Goal: Information Seeking & Learning: Learn about a topic

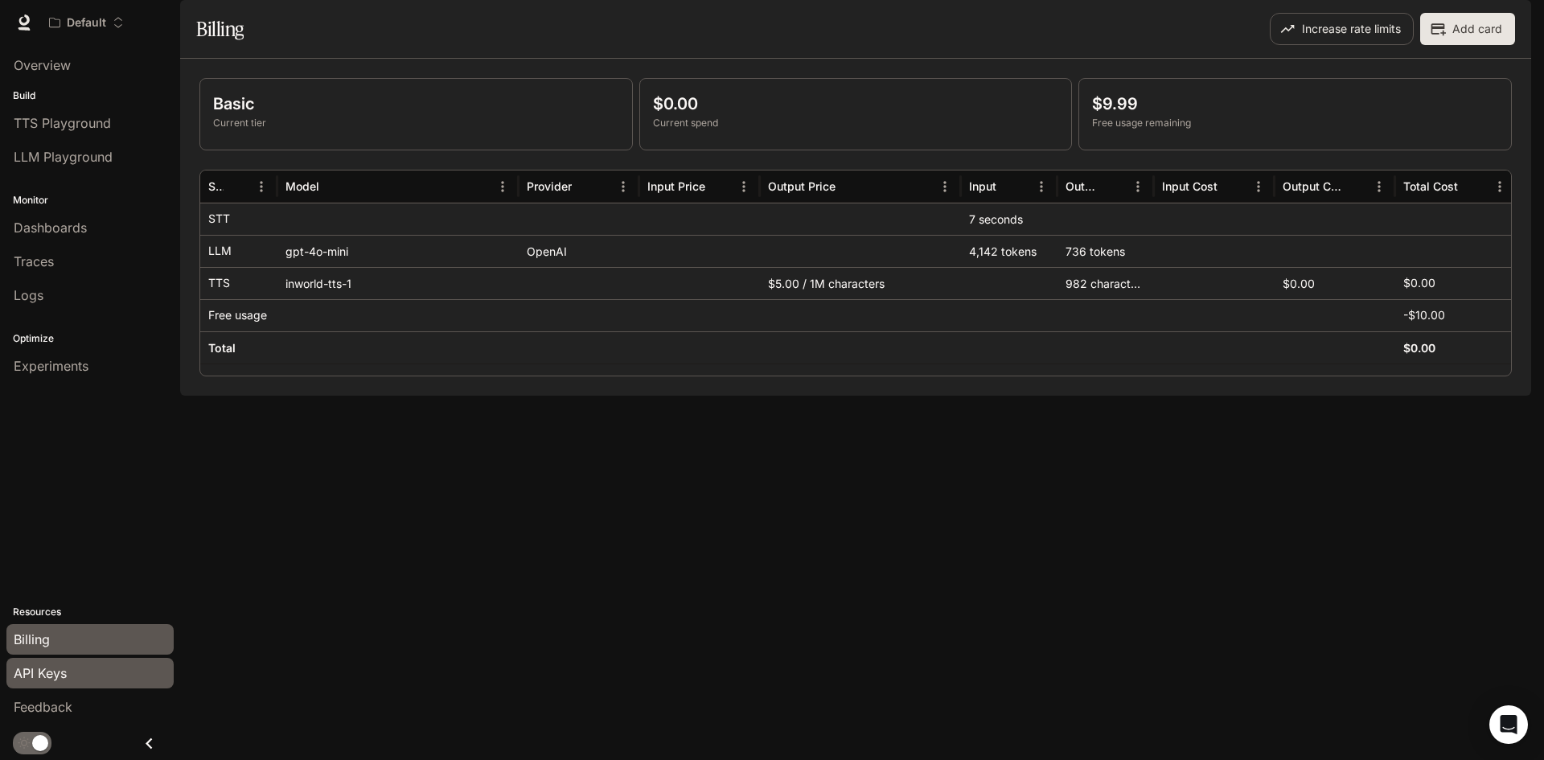
click at [72, 680] on div "API Keys" at bounding box center [90, 673] width 153 height 19
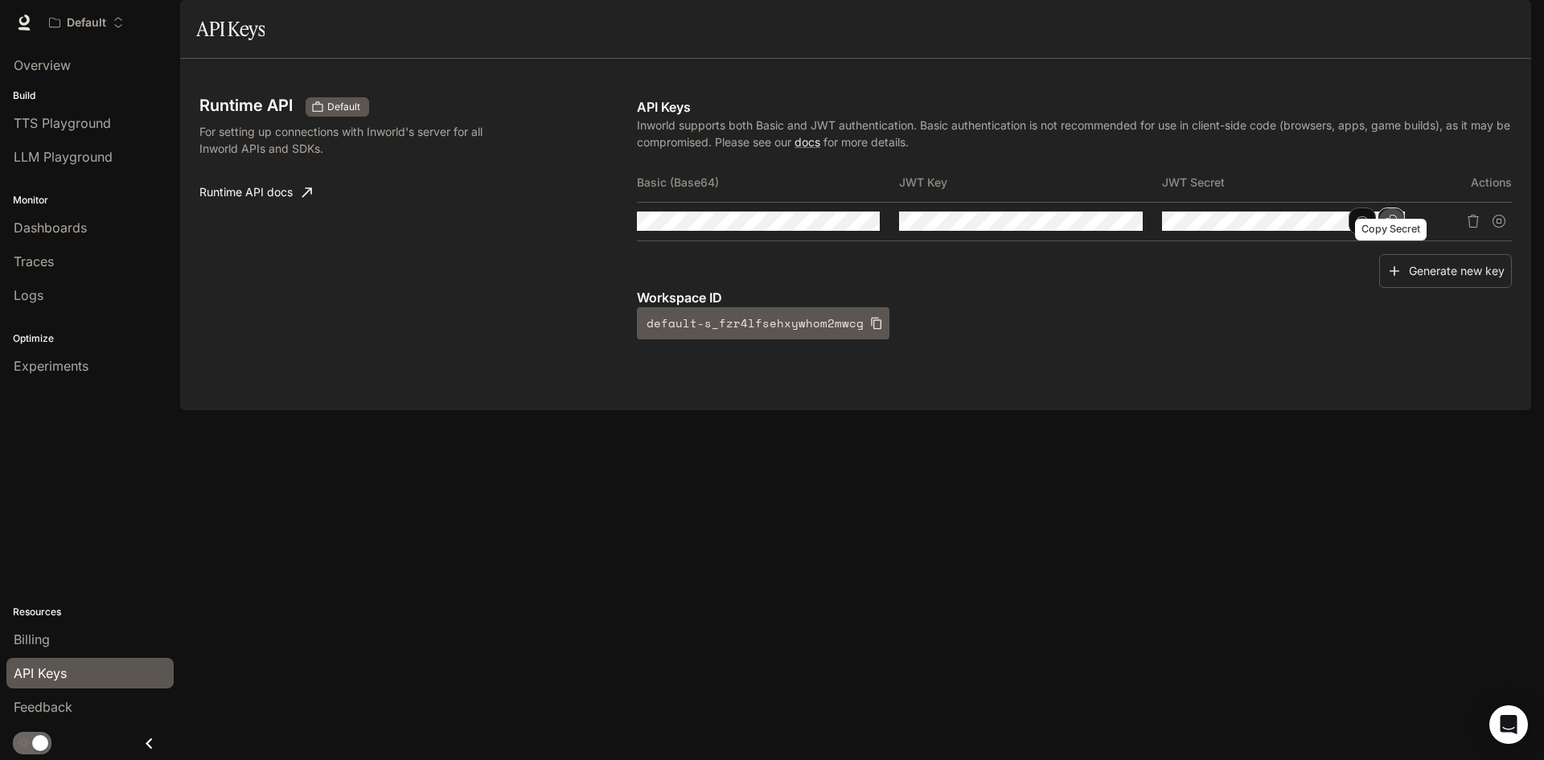
click at [1398, 228] on icon "Copy Secret" at bounding box center [1391, 221] width 13 height 13
click at [99, 372] on div "Experiments" at bounding box center [90, 365] width 153 height 19
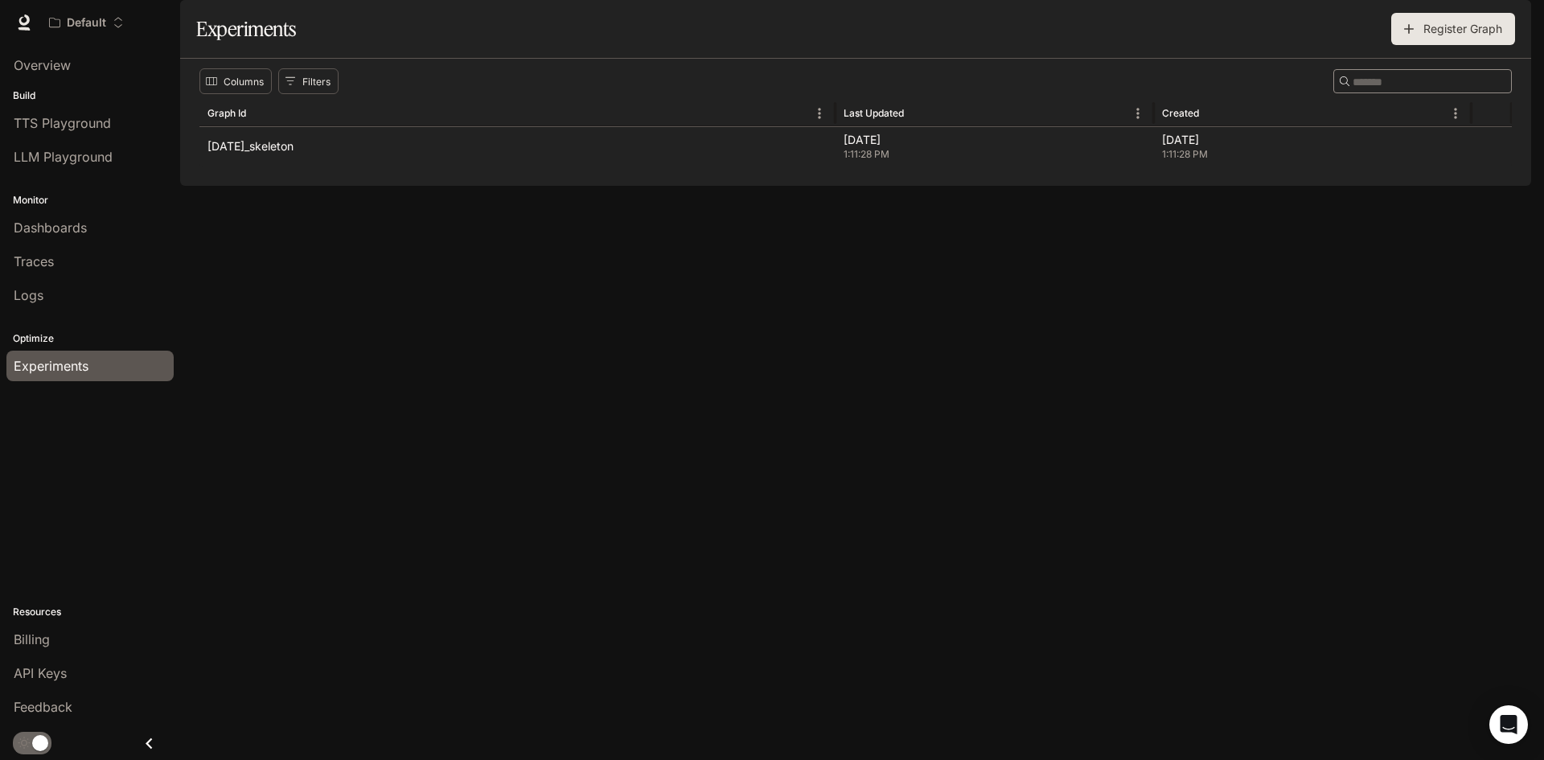
click at [1301, 27] on span "TTS" at bounding box center [1301, 23] width 22 height 20
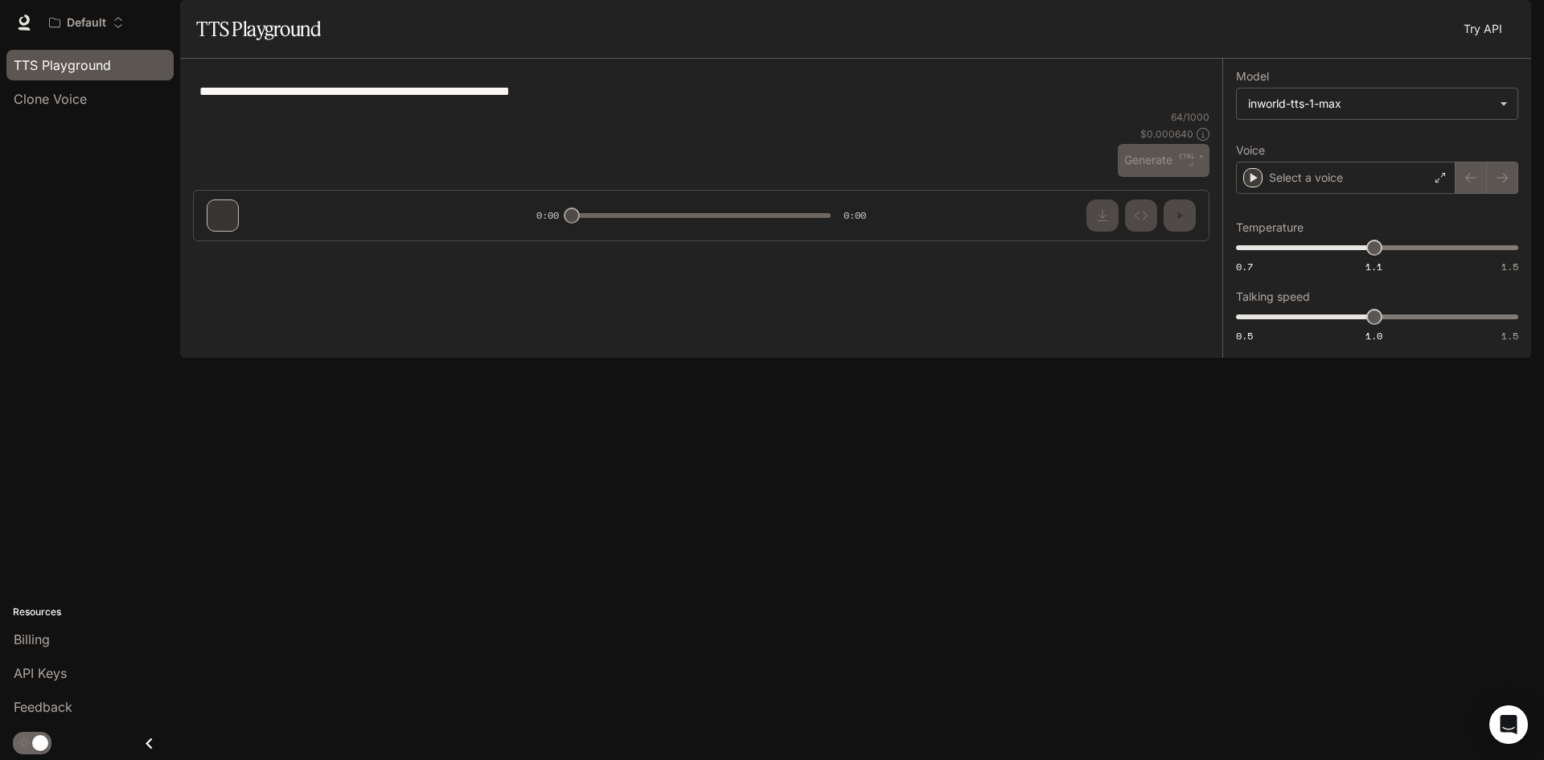
type input "**********"
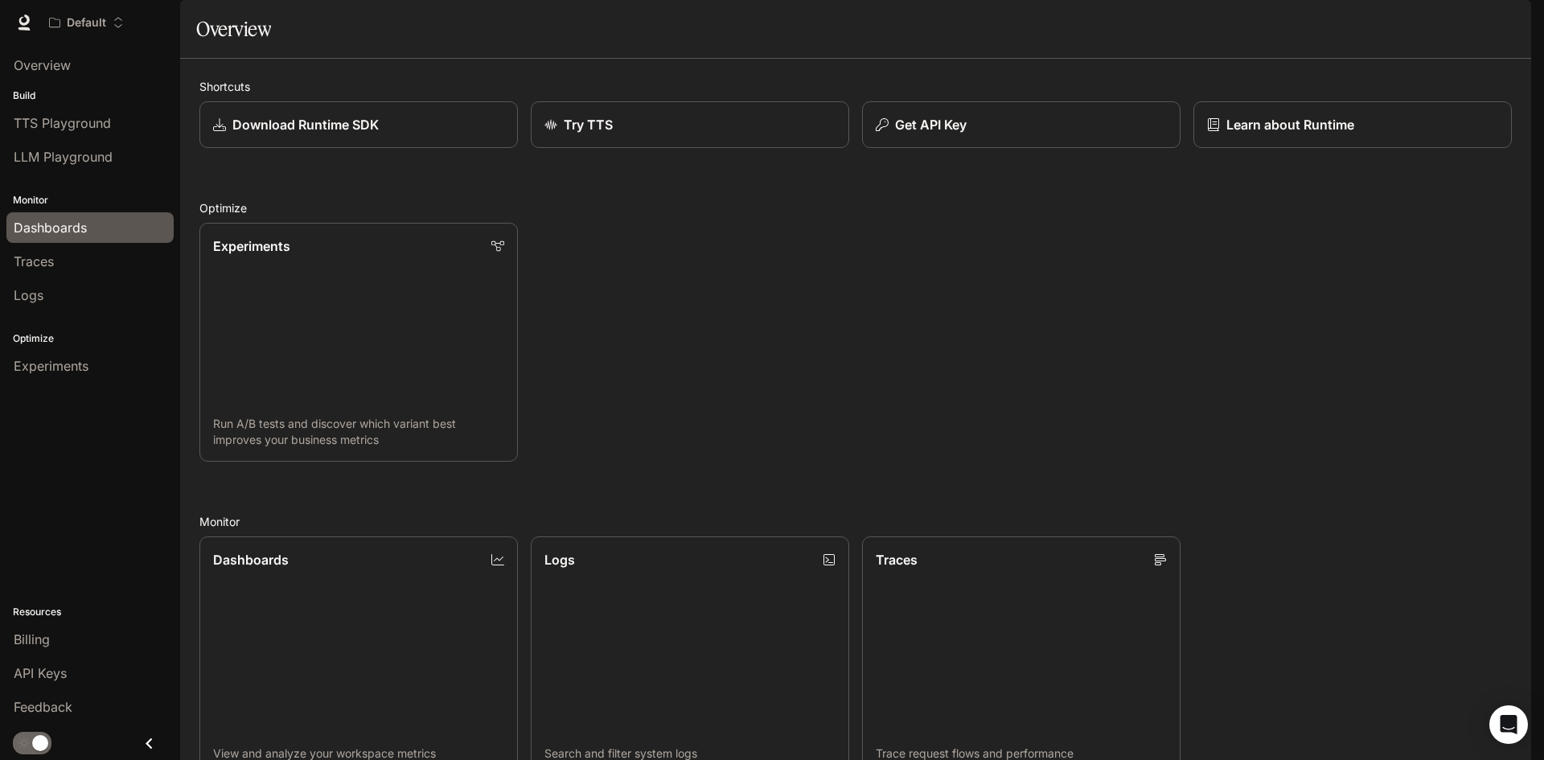
click at [94, 224] on div "Dashboards" at bounding box center [90, 227] width 153 height 19
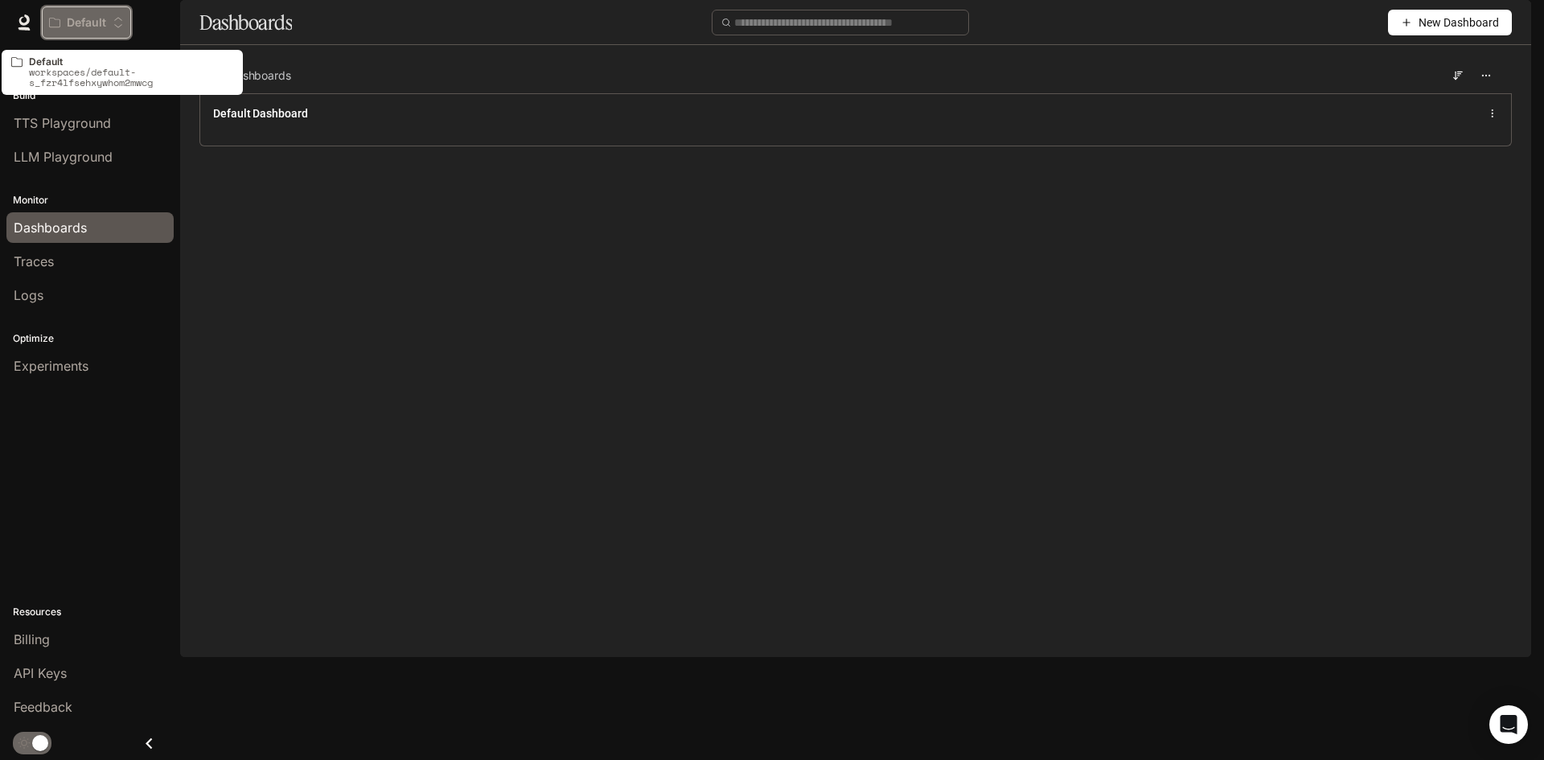
click at [101, 19] on p "Default" at bounding box center [86, 23] width 39 height 14
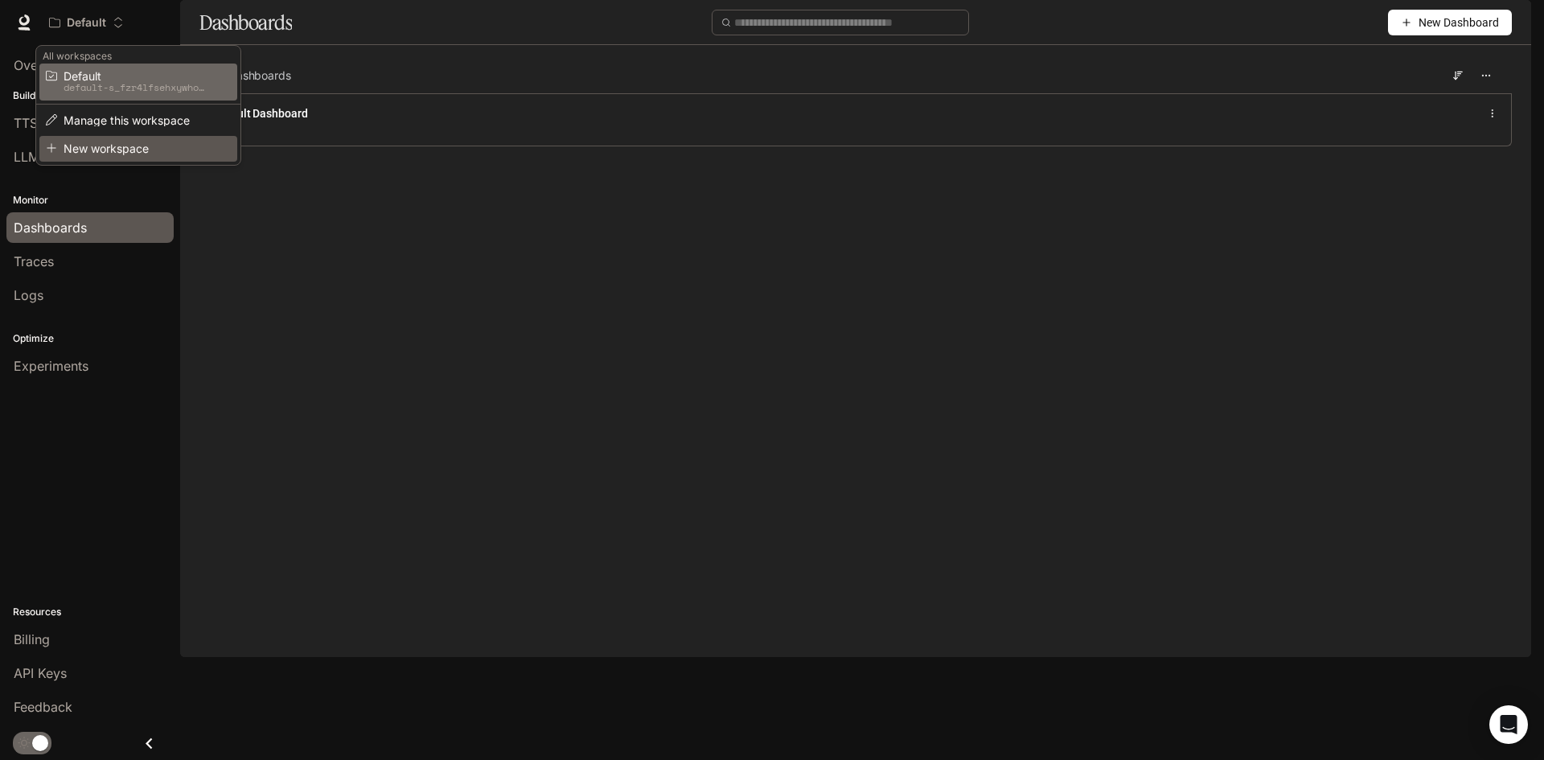
click at [159, 154] on span "New workspace" at bounding box center [136, 148] width 145 height 12
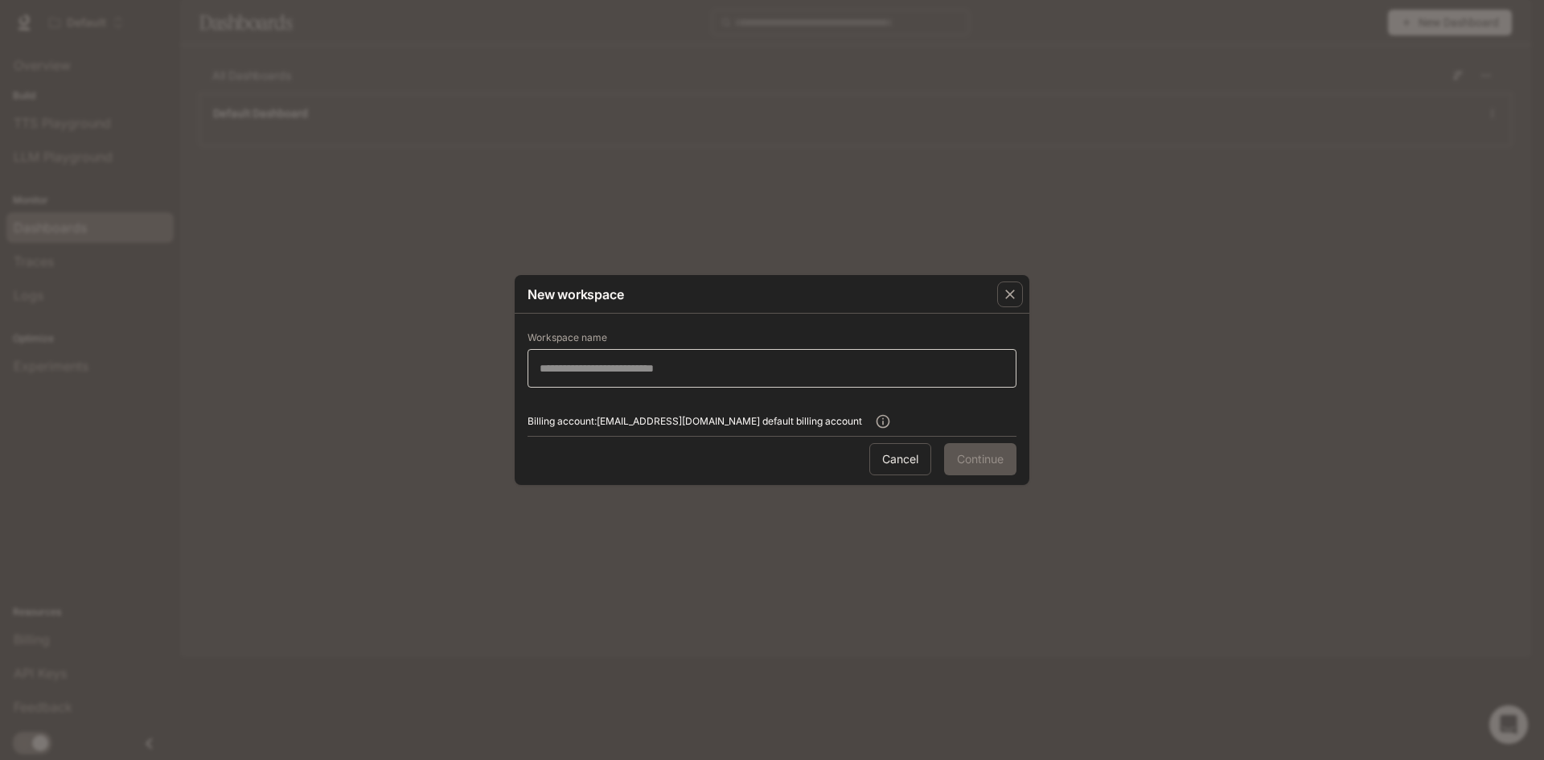
click at [672, 359] on div "​" at bounding box center [772, 368] width 489 height 39
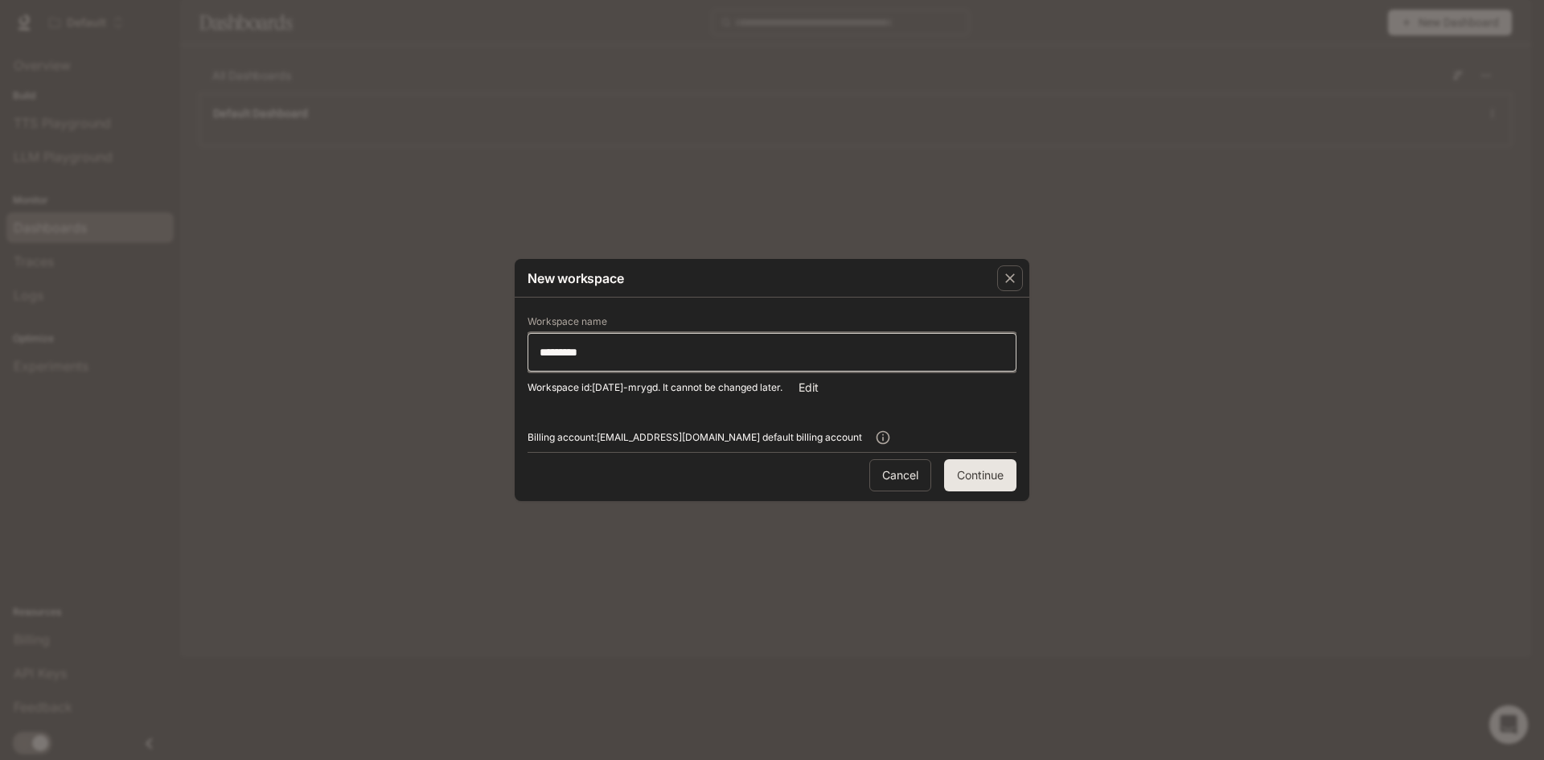
type input "*********"
click at [977, 469] on button "Continue" at bounding box center [980, 475] width 72 height 32
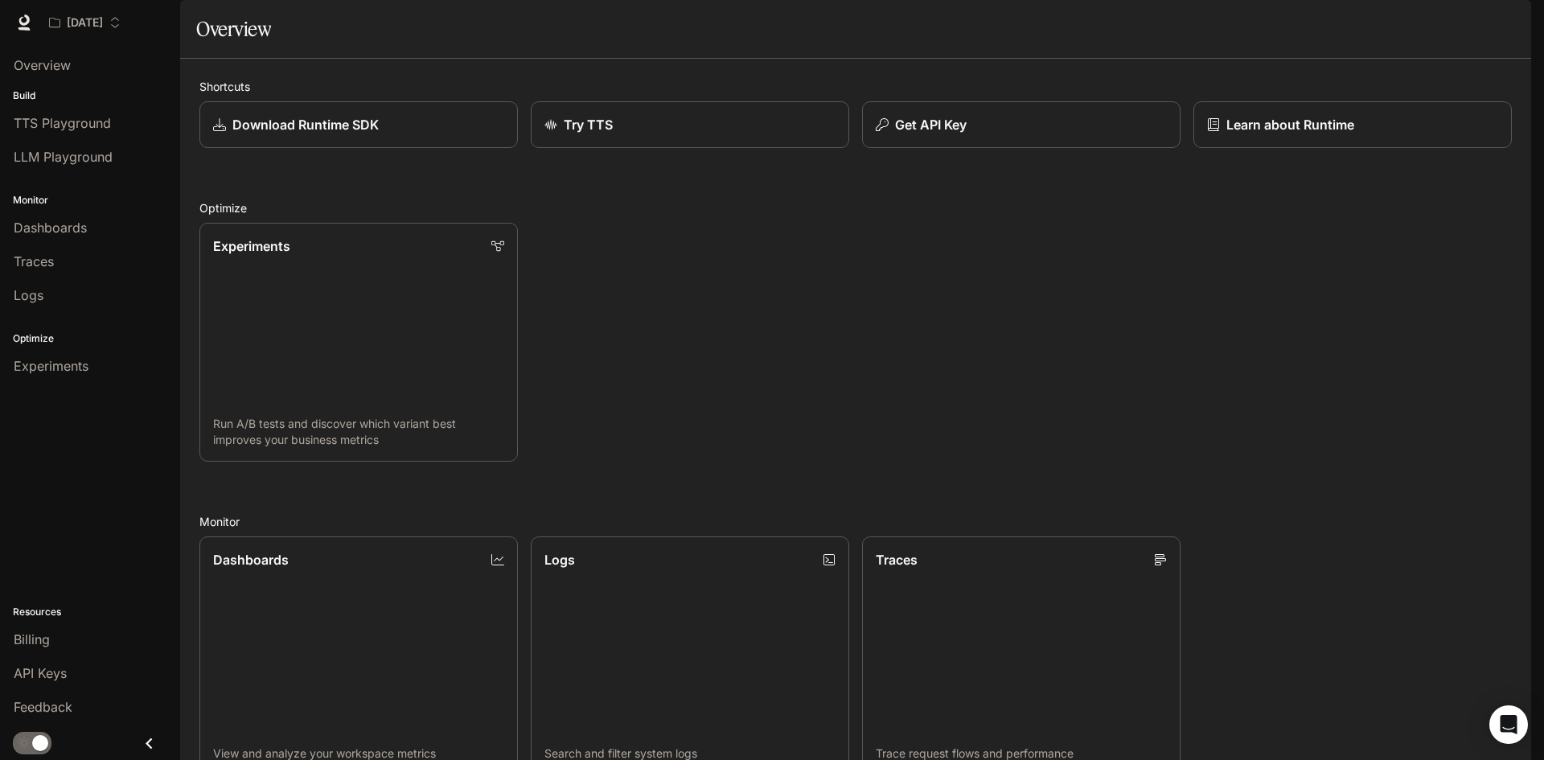
scroll to position [159, 0]
click at [68, 373] on span "Experiments" at bounding box center [51, 365] width 75 height 19
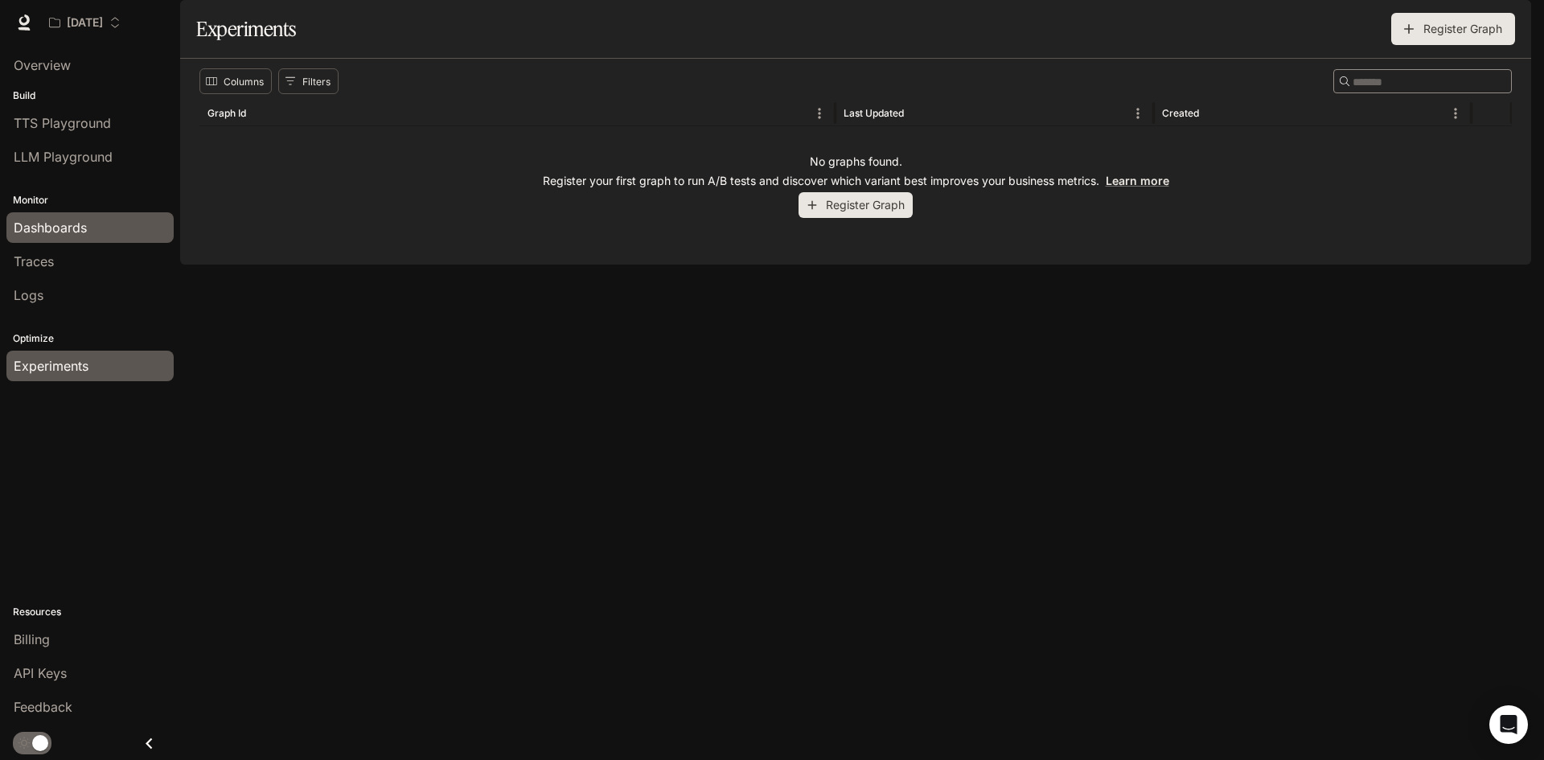
click at [85, 233] on span "Dashboards" at bounding box center [50, 227] width 73 height 19
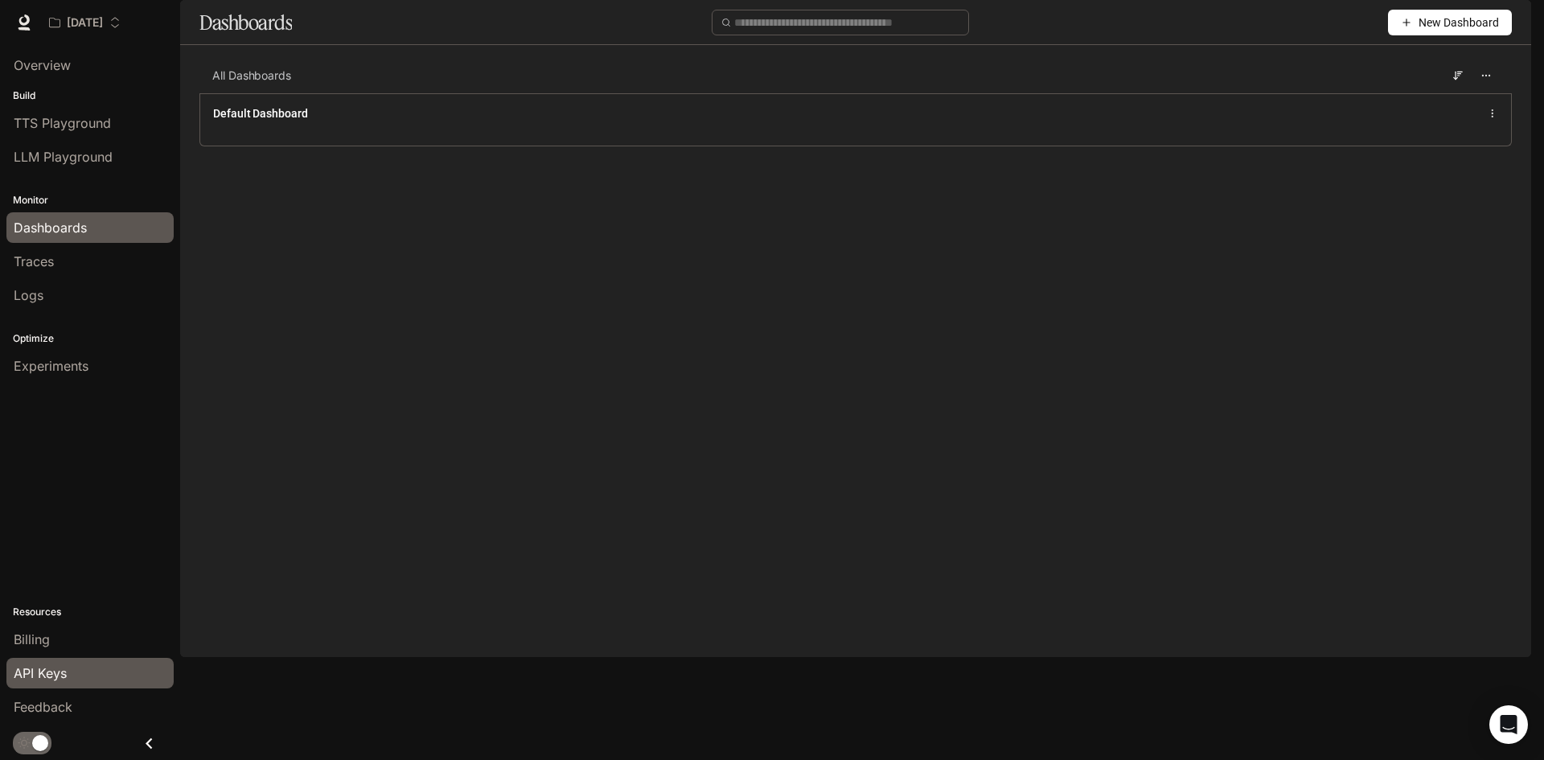
click at [52, 669] on span "API Keys" at bounding box center [40, 673] width 53 height 19
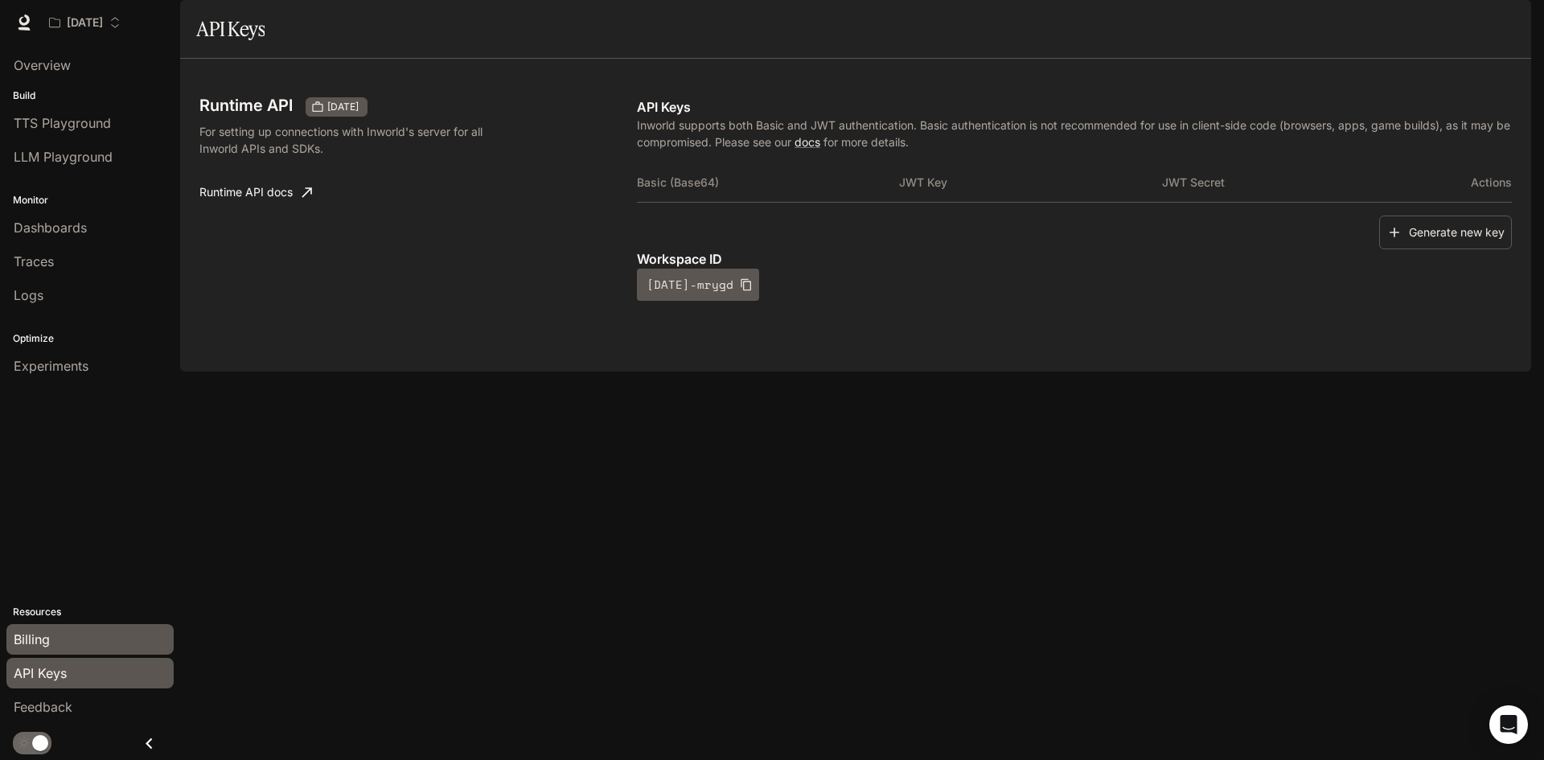
click at [38, 639] on span "Billing" at bounding box center [32, 639] width 36 height 19
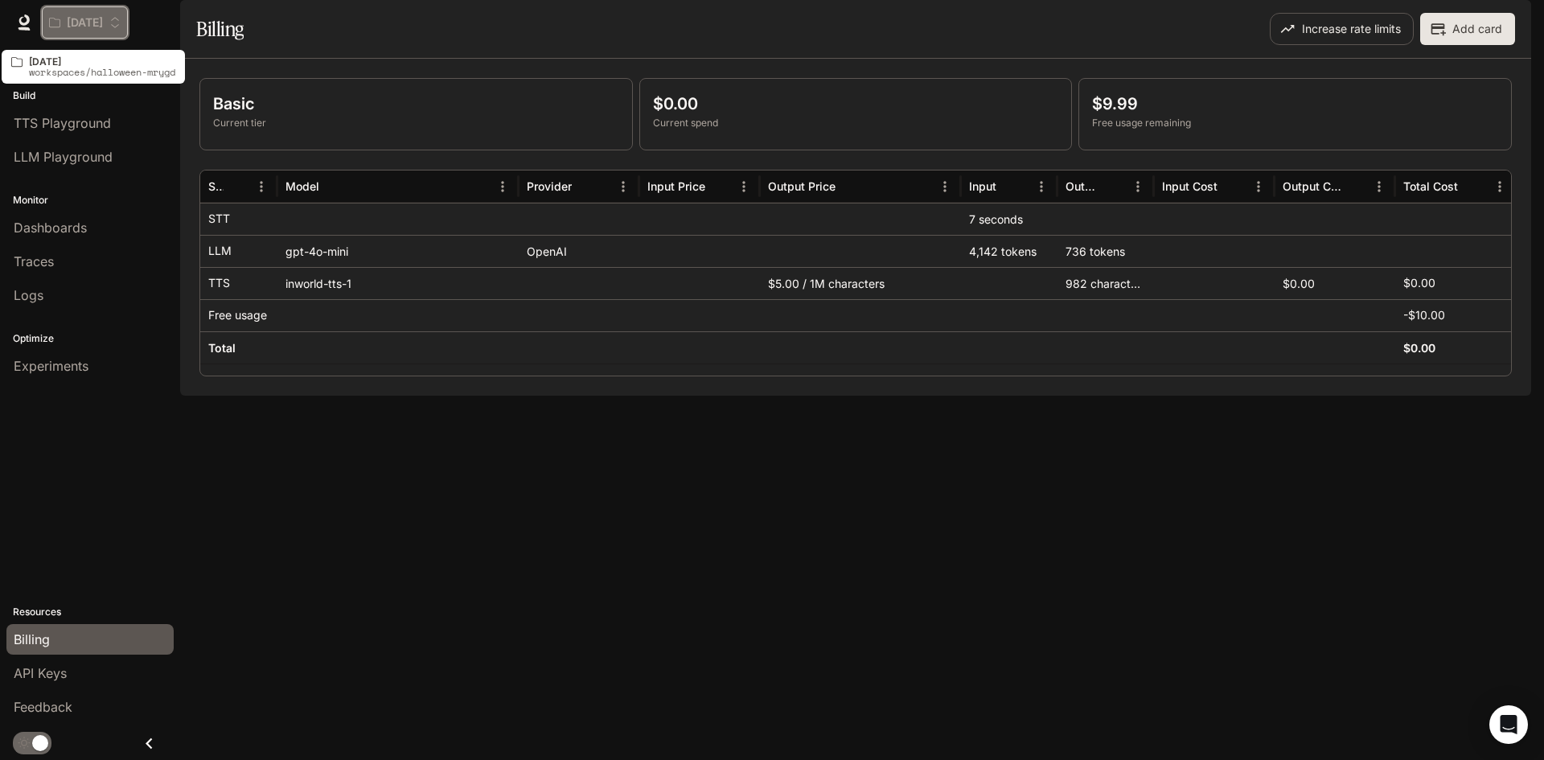
click at [103, 26] on p "[DATE]" at bounding box center [85, 23] width 36 height 14
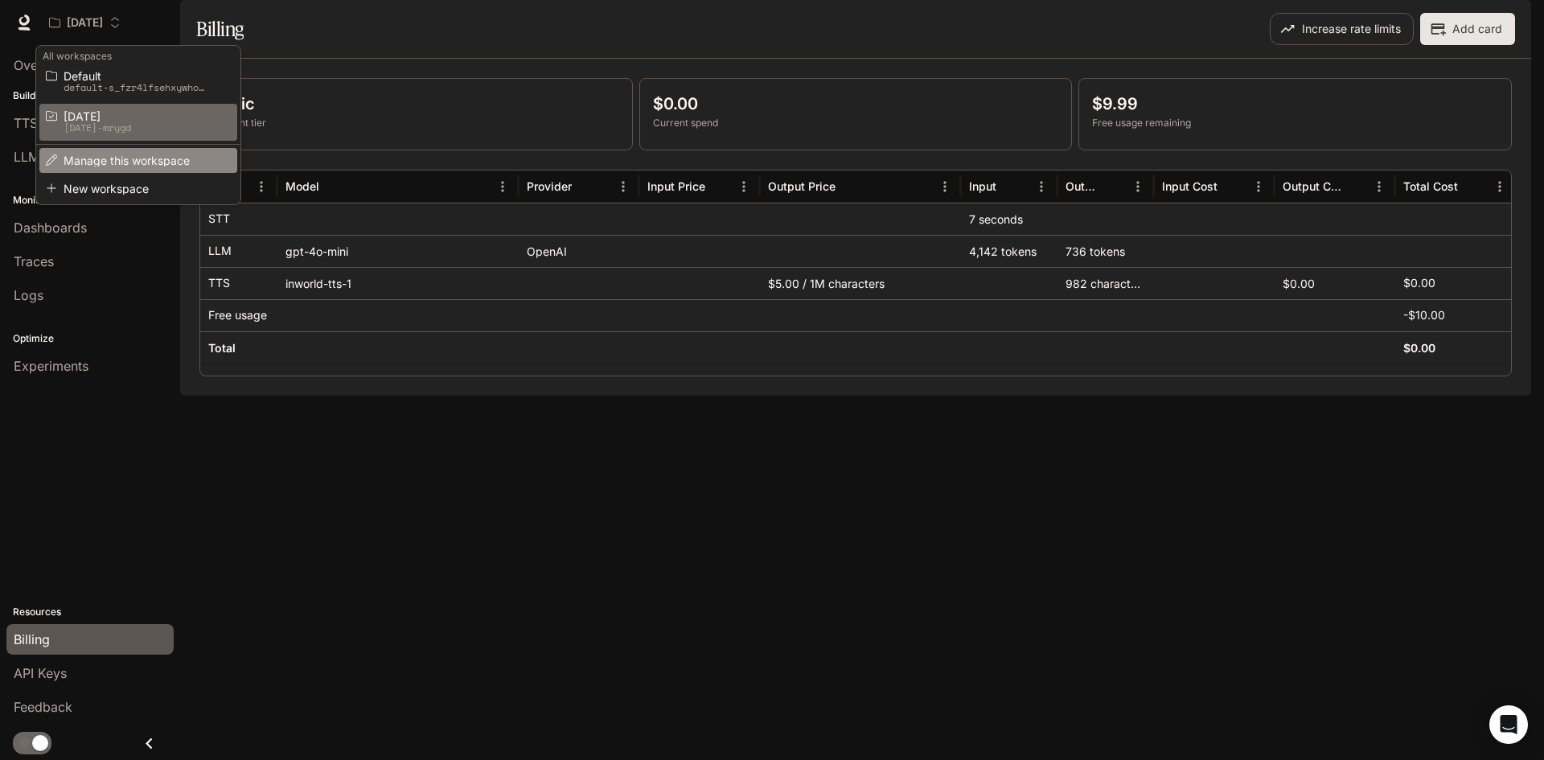
click at [133, 161] on span "Manage this workspace" at bounding box center [136, 160] width 145 height 12
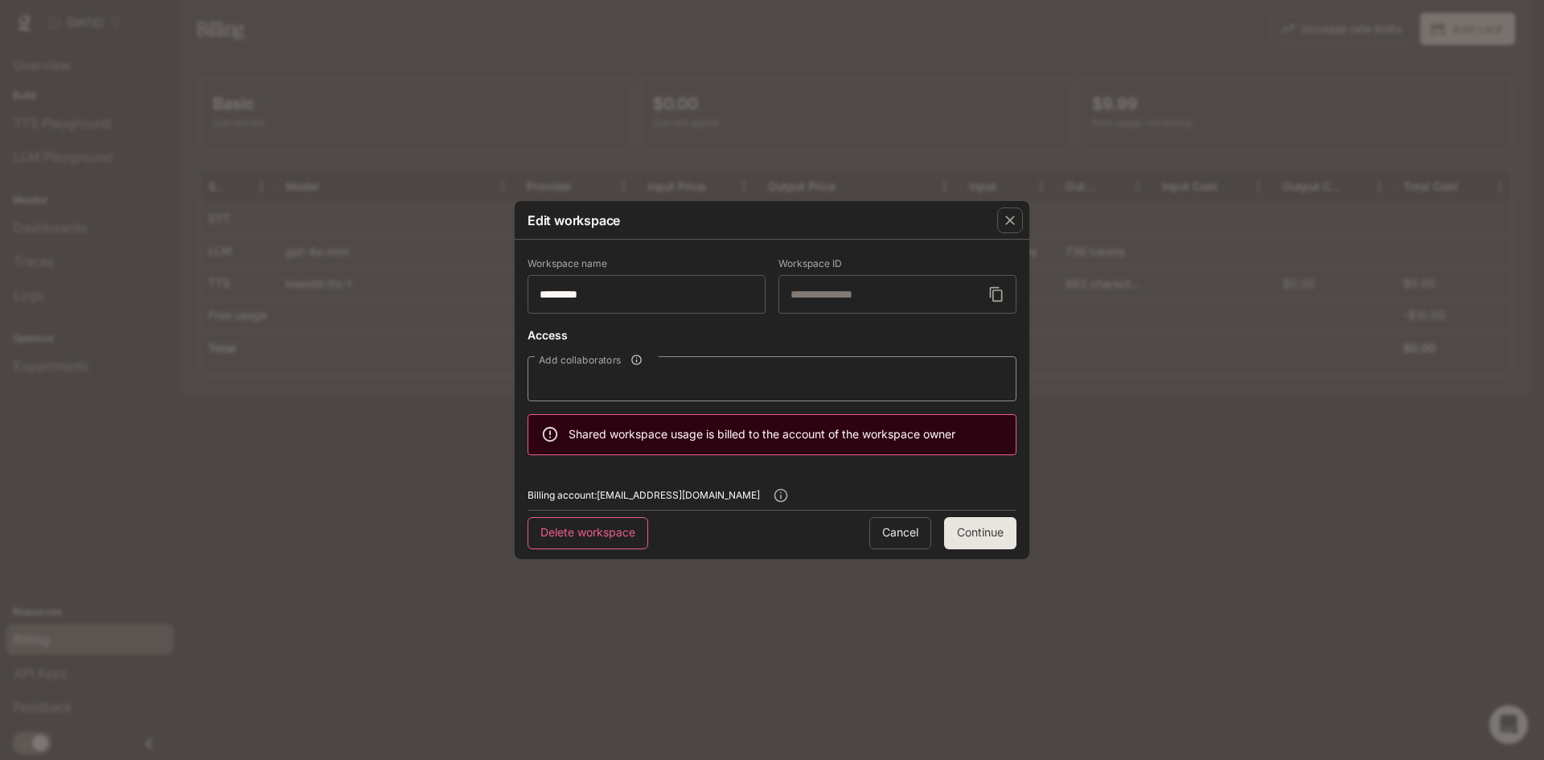
click at [605, 538] on button "Delete workspace" at bounding box center [588, 533] width 121 height 32
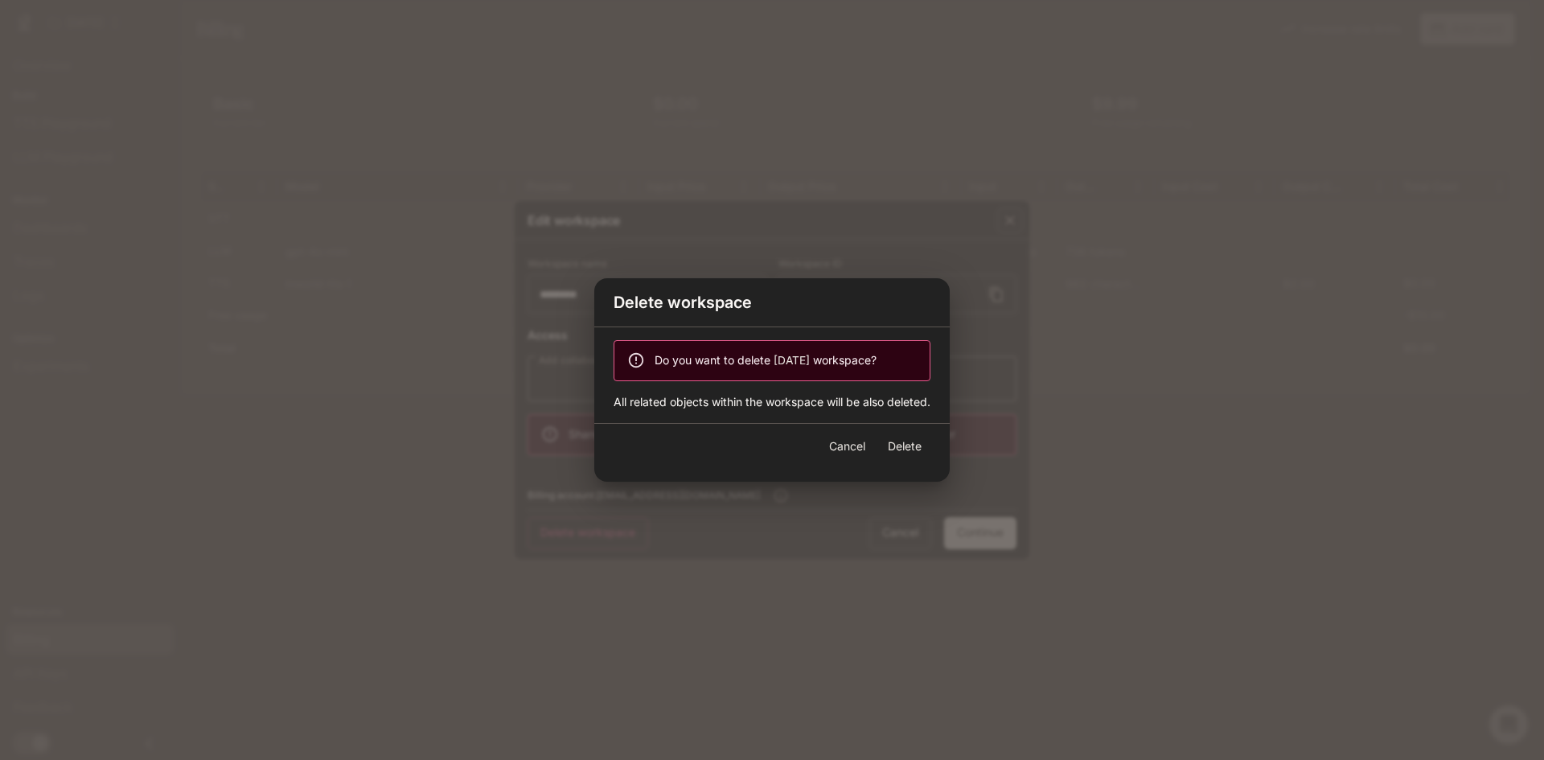
click at [906, 441] on button "Delete" at bounding box center [904, 446] width 51 height 32
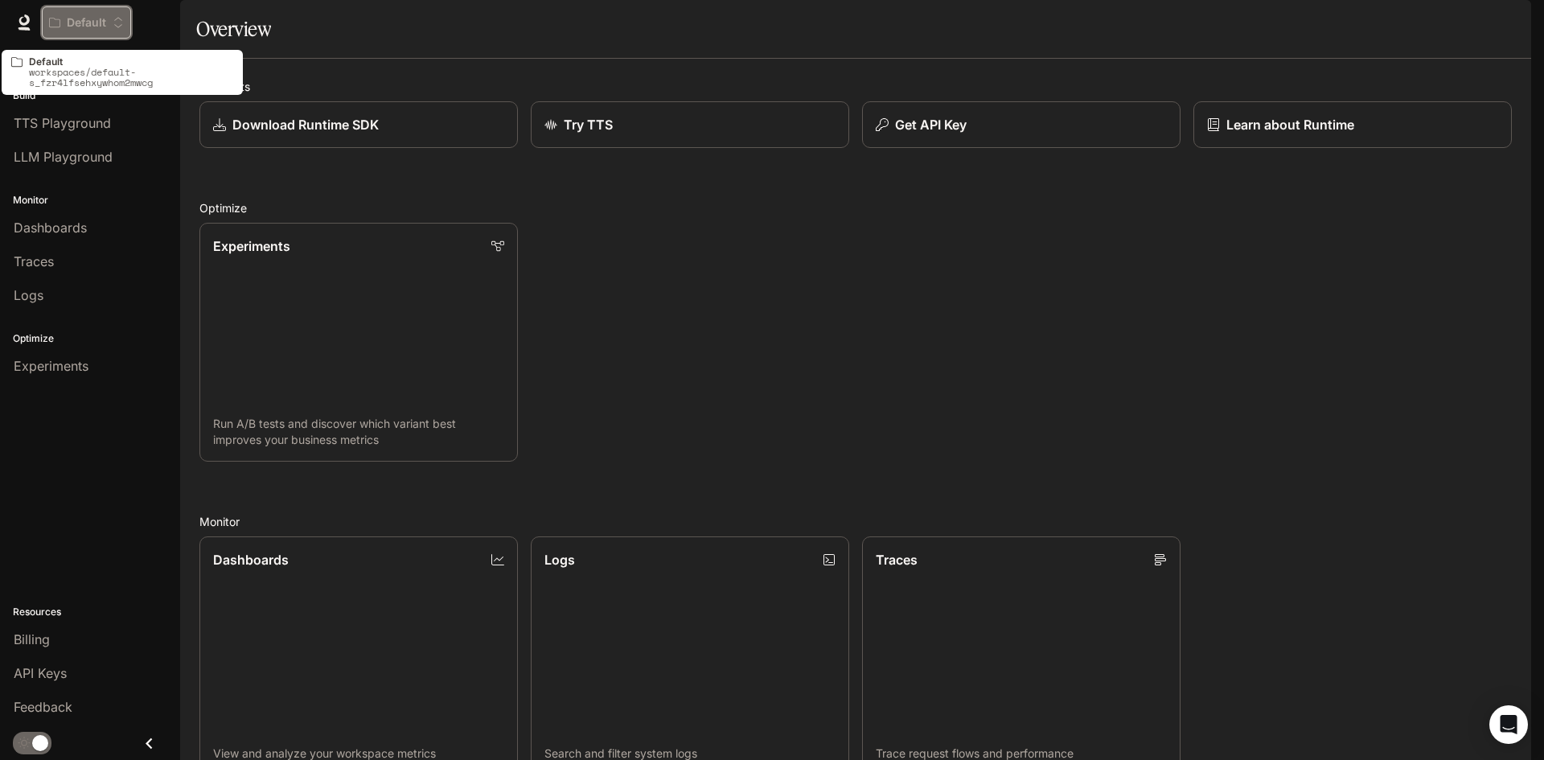
click at [76, 24] on p "Default" at bounding box center [86, 23] width 39 height 14
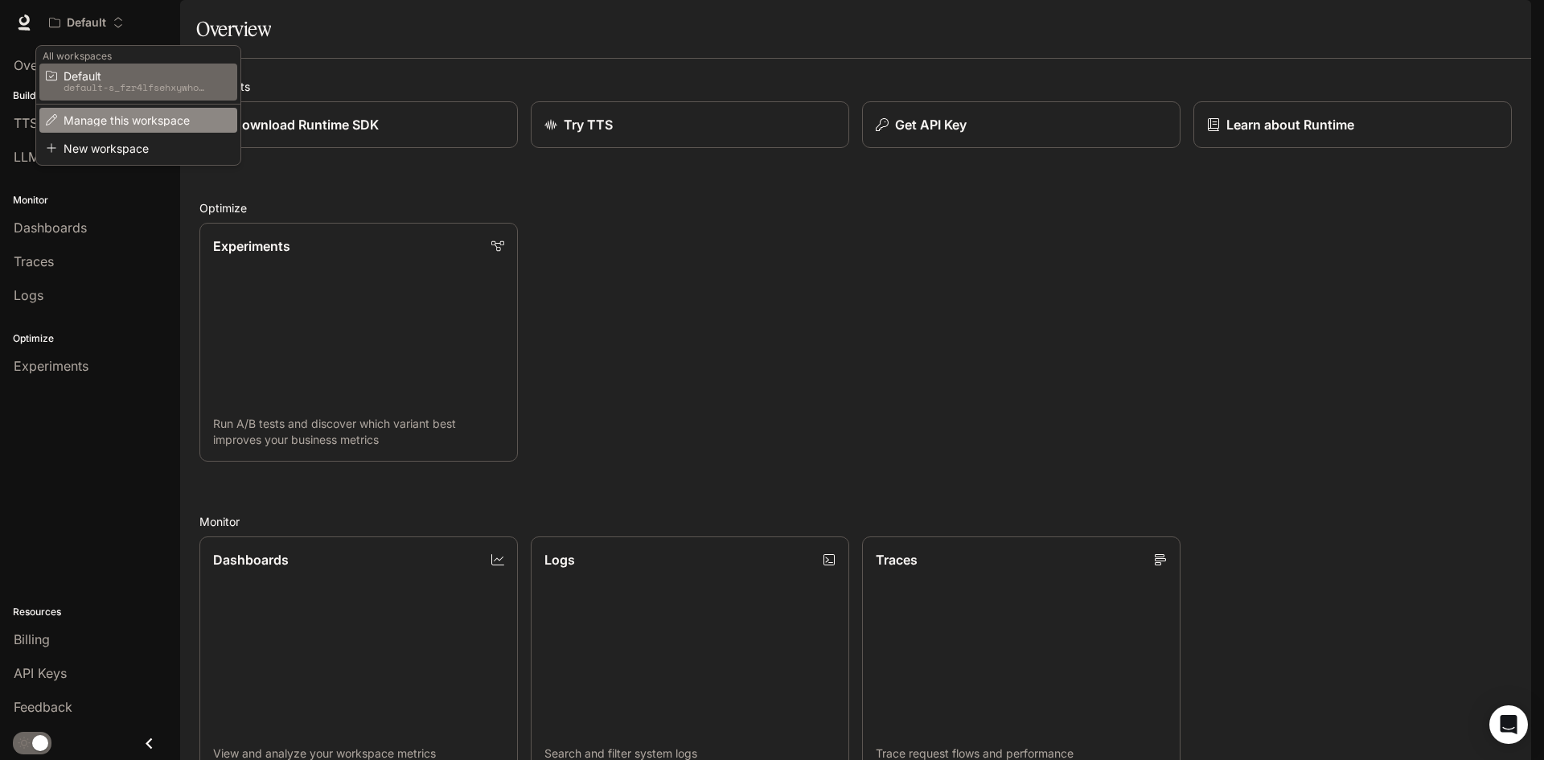
click at [144, 114] on span "Manage this workspace" at bounding box center [136, 120] width 145 height 12
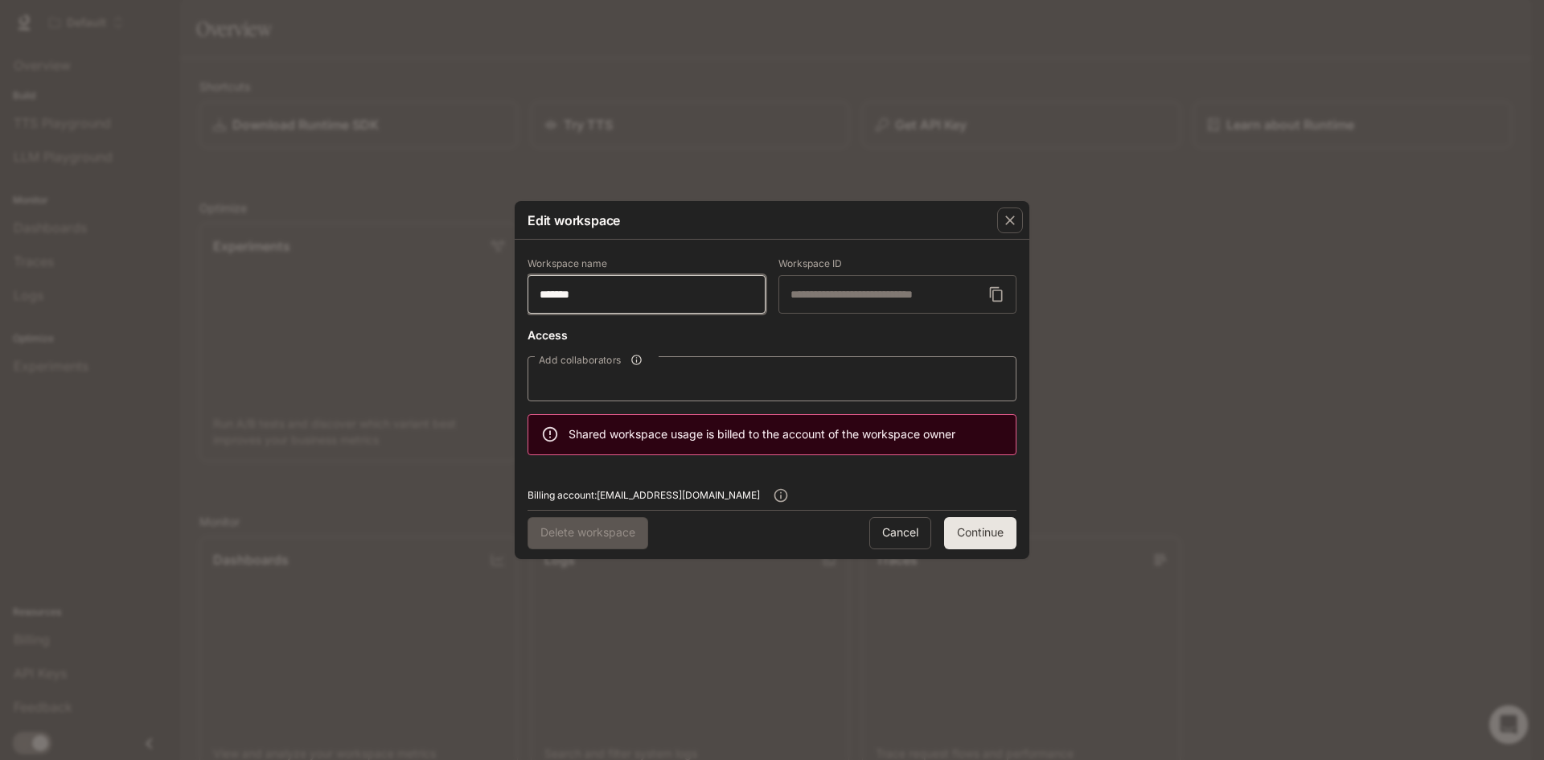
drag, startPoint x: 609, startPoint y: 290, endPoint x: 494, endPoint y: 298, distance: 115.3
click at [494, 298] on div "**********" at bounding box center [772, 380] width 1544 height 760
type input "*********"
click at [852, 352] on div "Access Add collaborators Add collaborators Shared workspace usage is billed to …" at bounding box center [772, 391] width 489 height 128
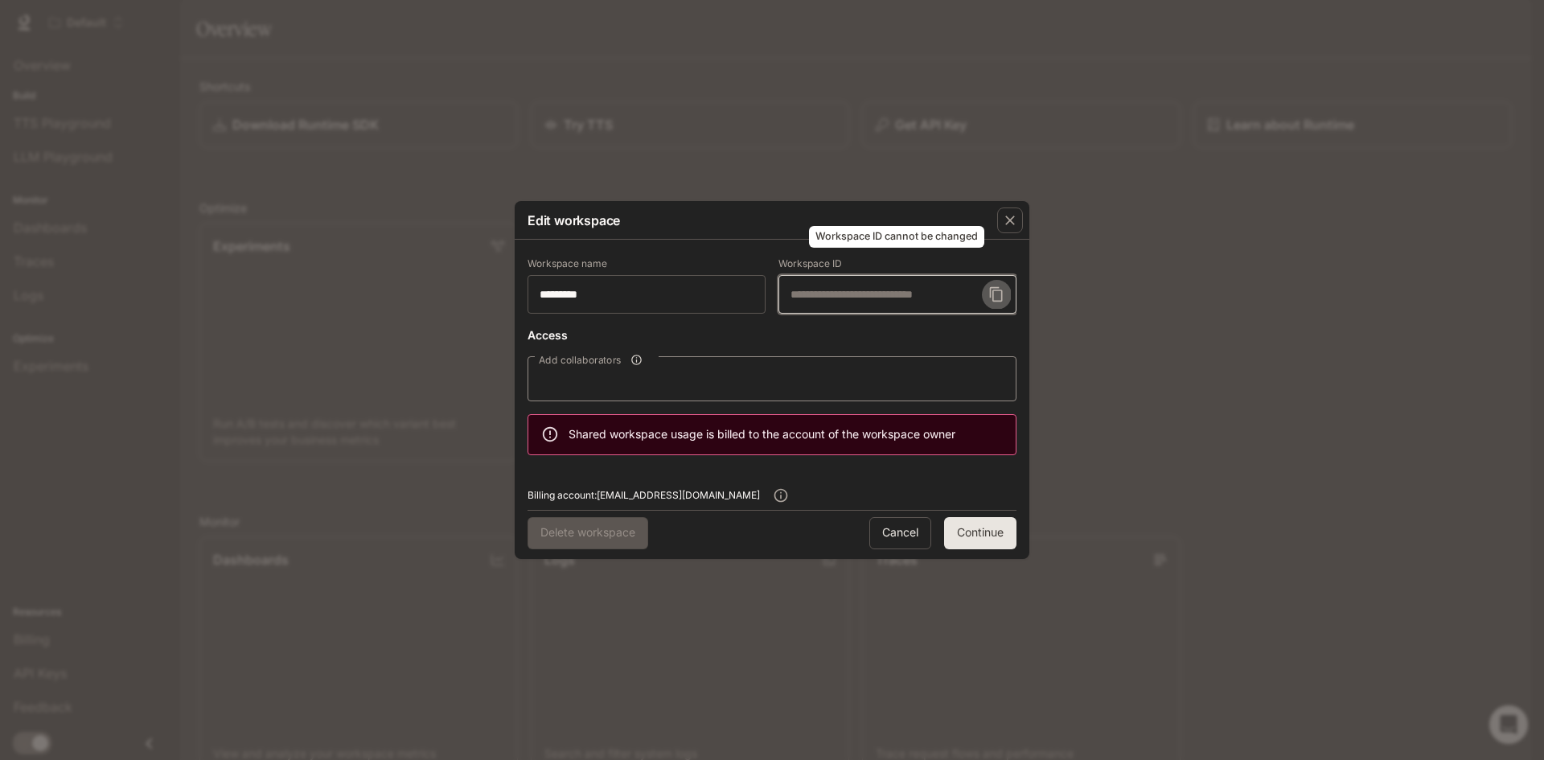
click at [998, 291] on icon "Workspace ID cannot be changed" at bounding box center [996, 294] width 13 height 14
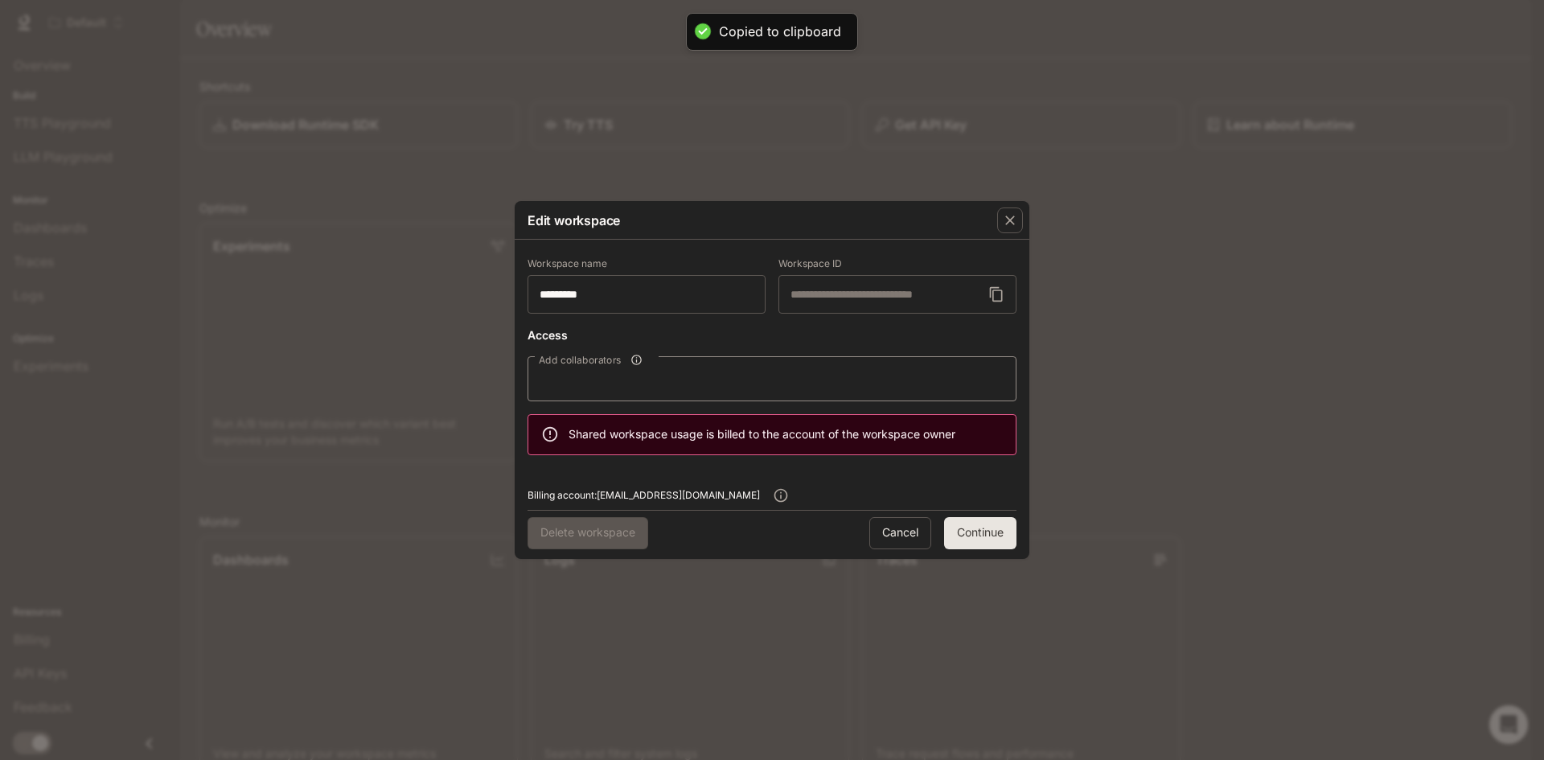
click at [981, 528] on button "Continue" at bounding box center [980, 533] width 72 height 32
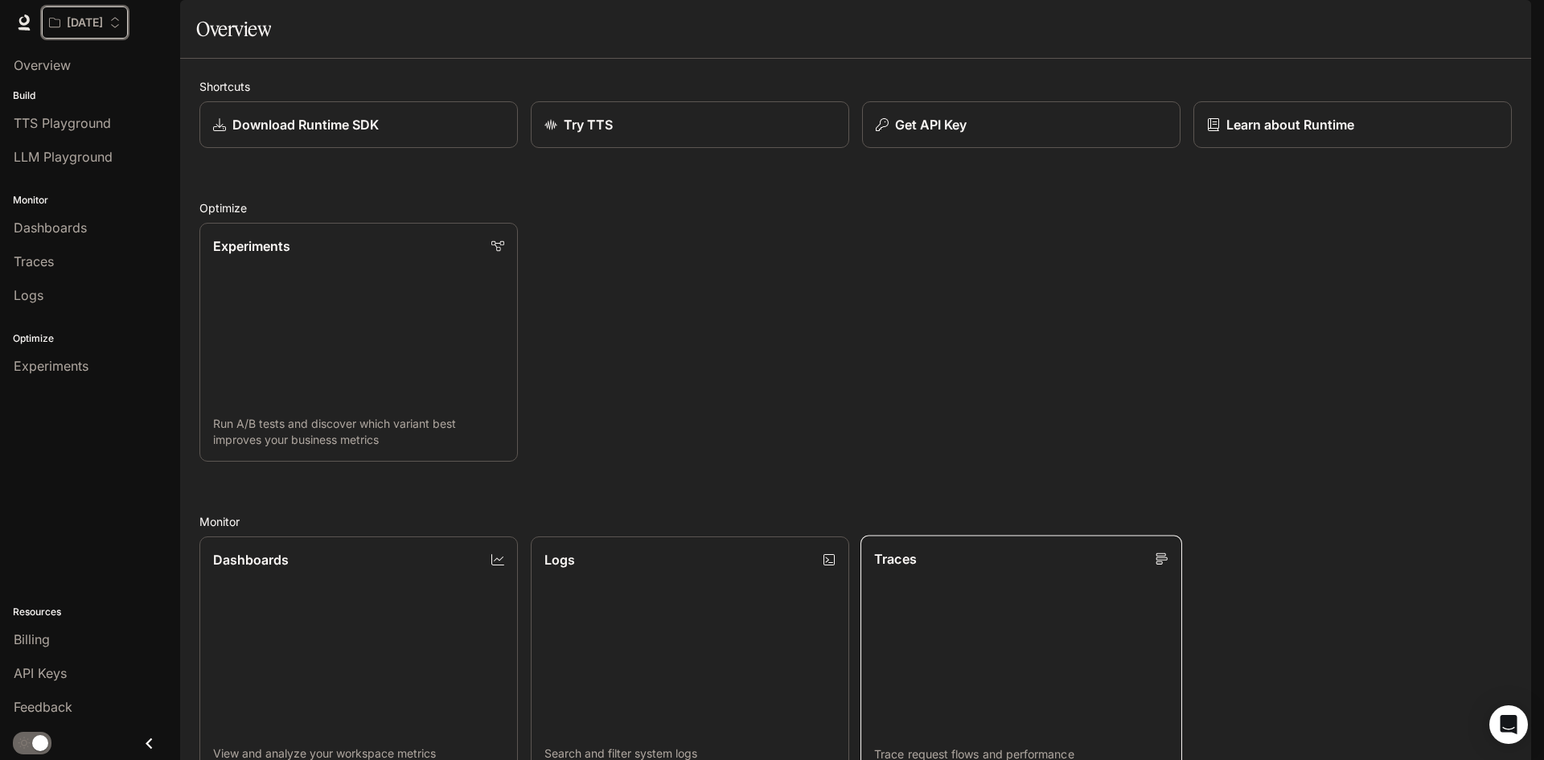
scroll to position [401, 0]
click at [83, 5] on div "halloween TTS TTS Runtime Runtime Documentation Documentation" at bounding box center [772, 22] width 1544 height 45
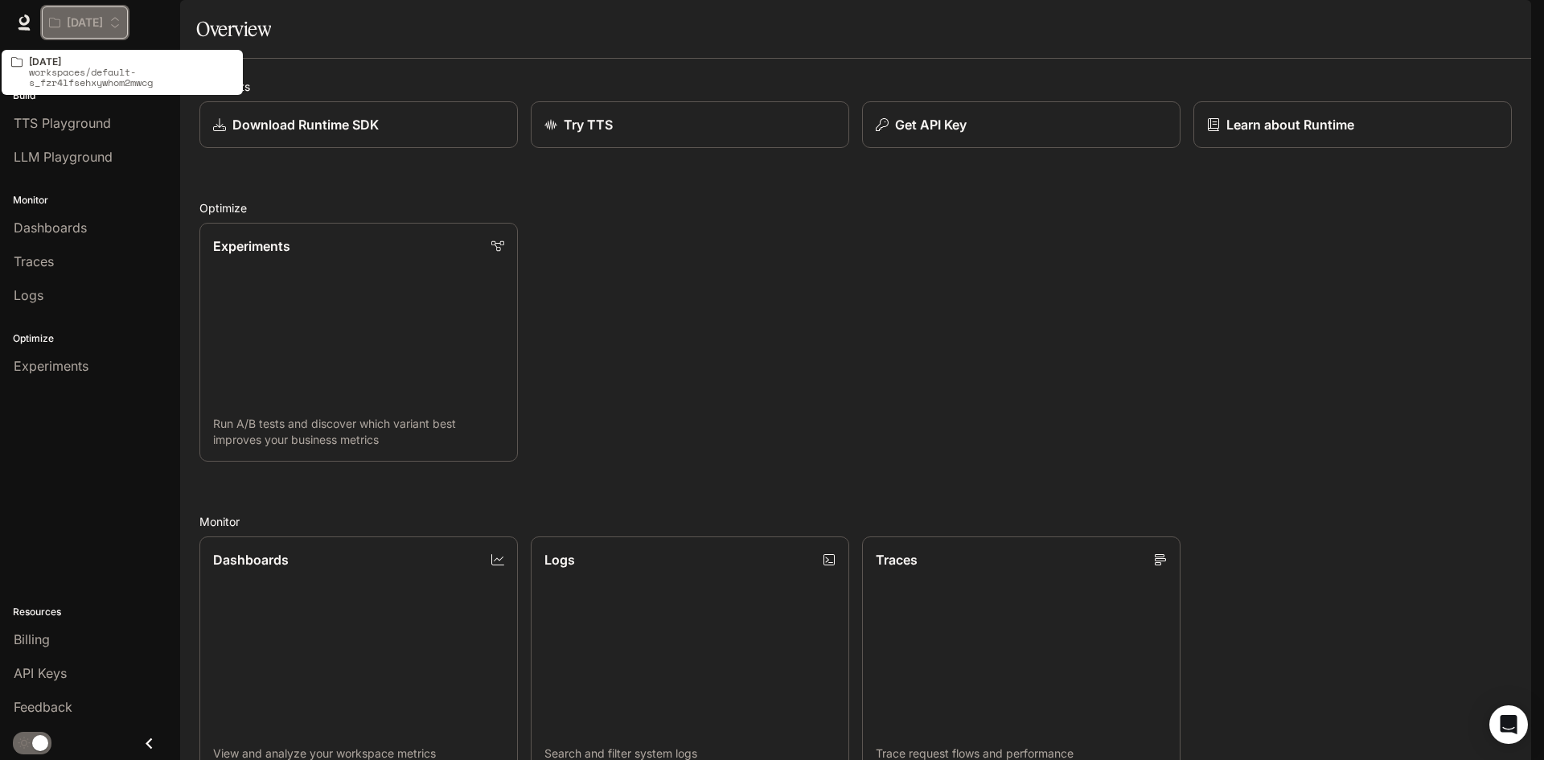
click at [88, 10] on button "[DATE]" at bounding box center [85, 22] width 86 height 32
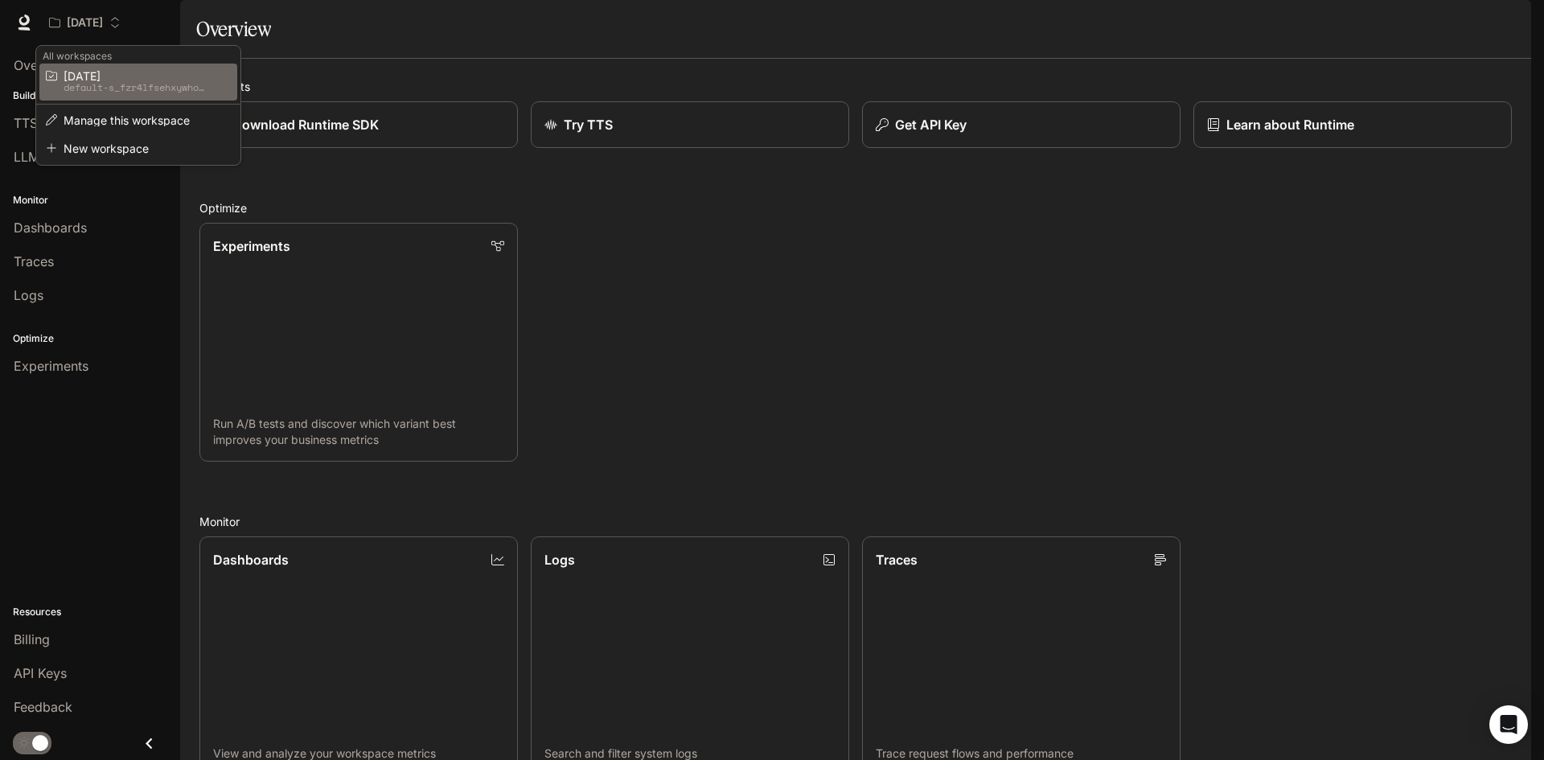
click at [32, 556] on div "Open workspace menu" at bounding box center [772, 380] width 1544 height 760
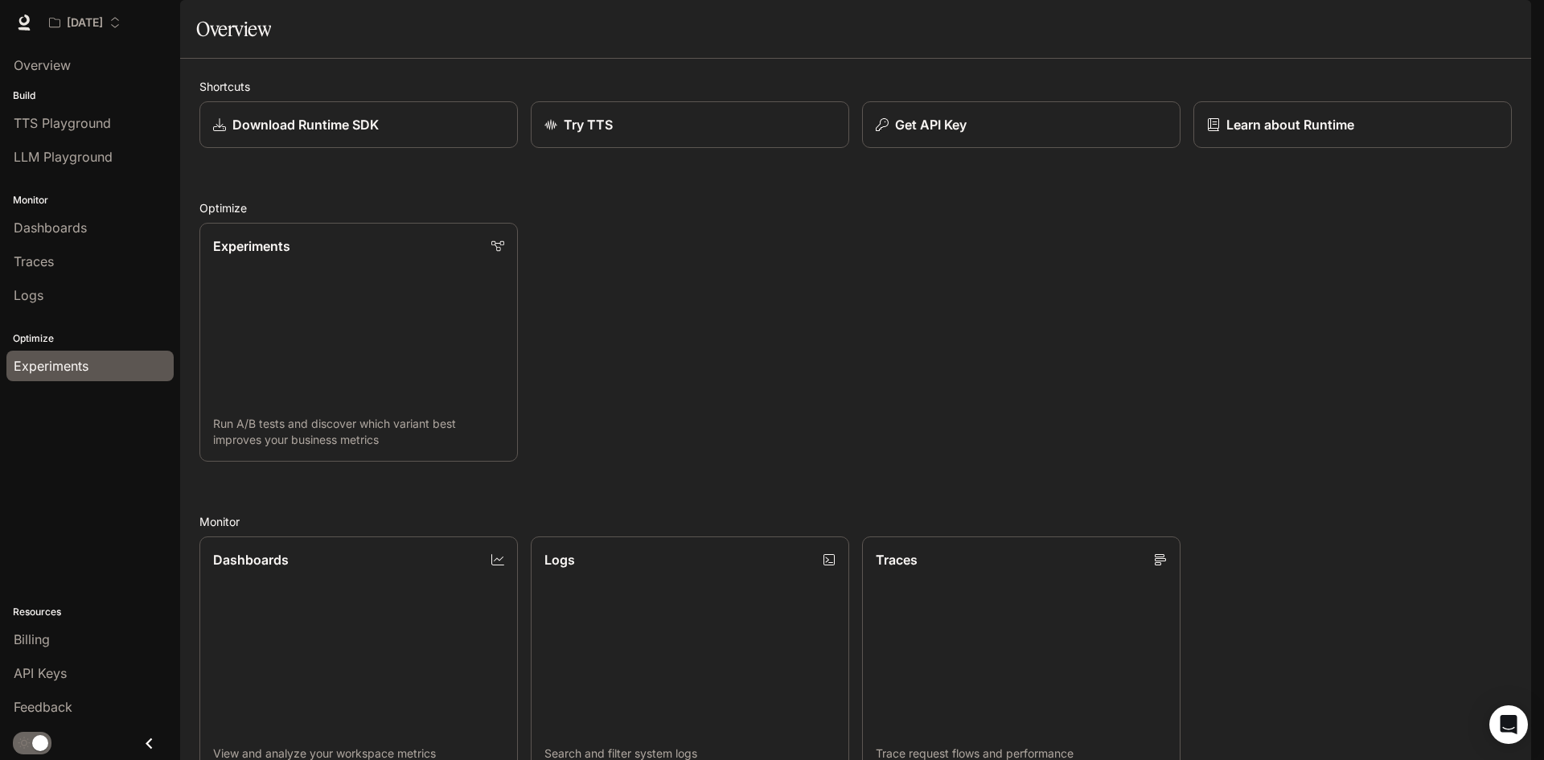
click at [83, 369] on span "Experiments" at bounding box center [51, 365] width 75 height 19
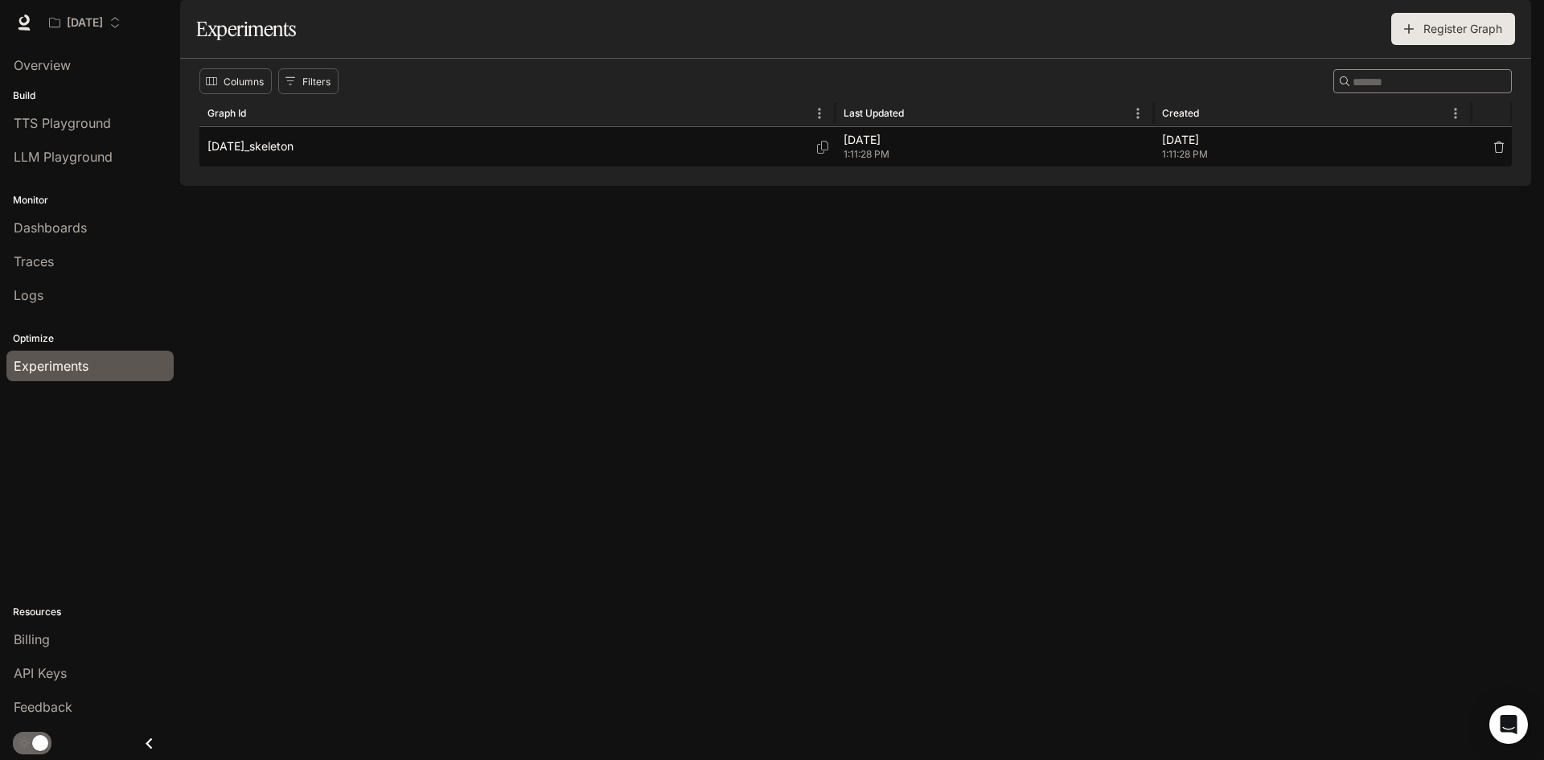
click at [407, 167] on div "halloween_skeleton" at bounding box center [518, 146] width 620 height 39
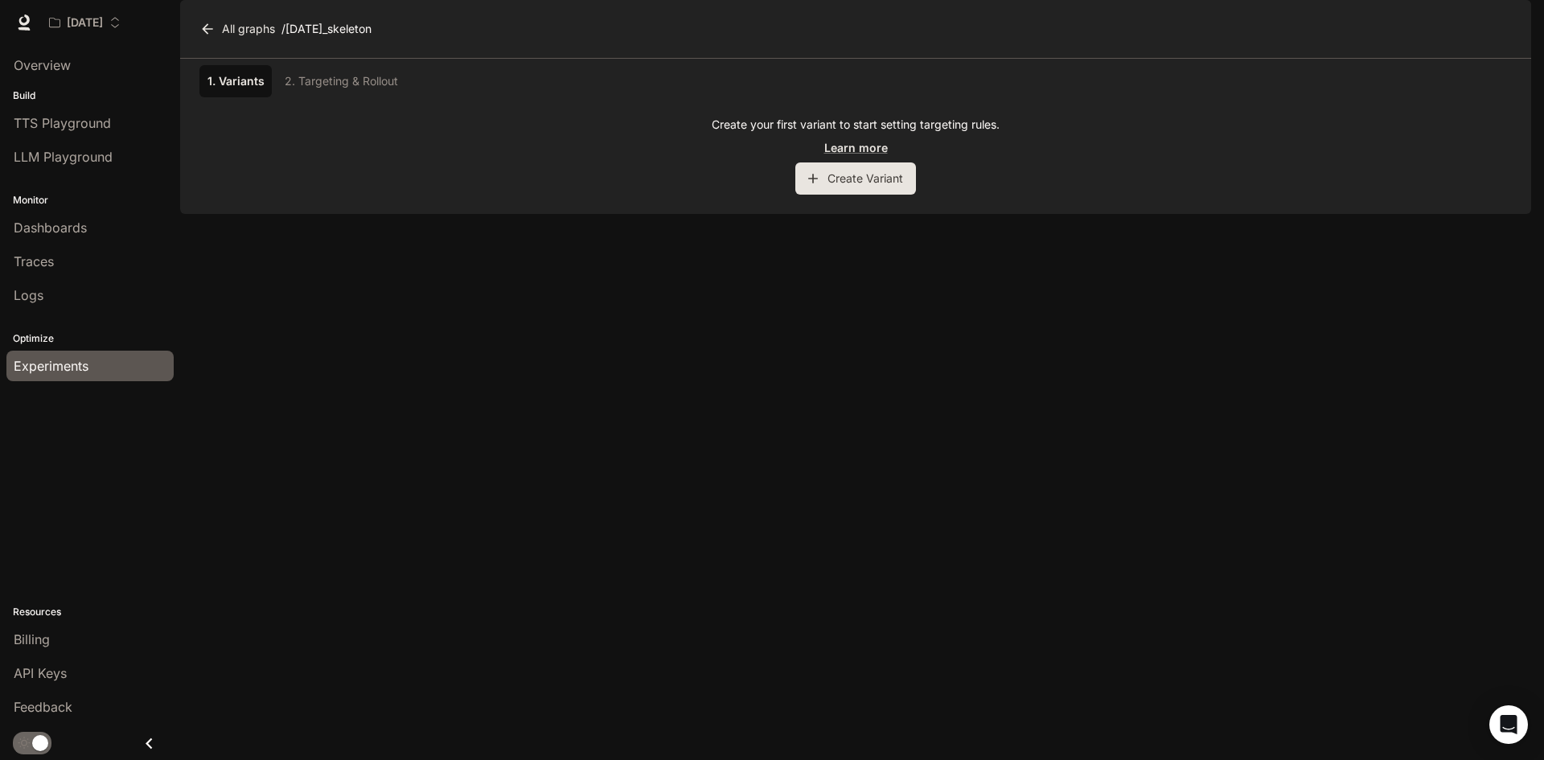
click at [79, 376] on link "Experiments" at bounding box center [89, 366] width 167 height 31
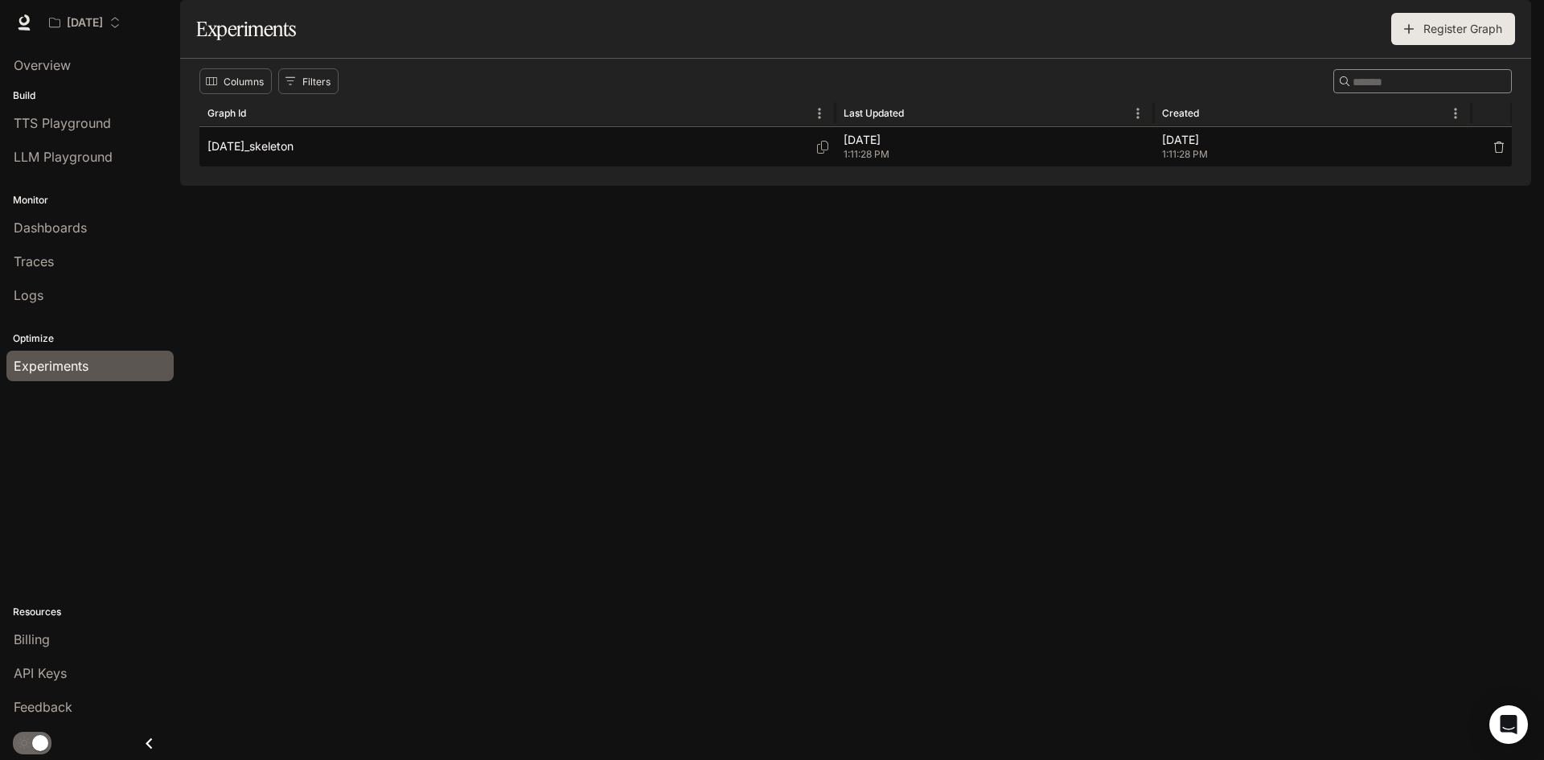
click at [348, 167] on div "halloween_skeleton" at bounding box center [518, 146] width 620 height 39
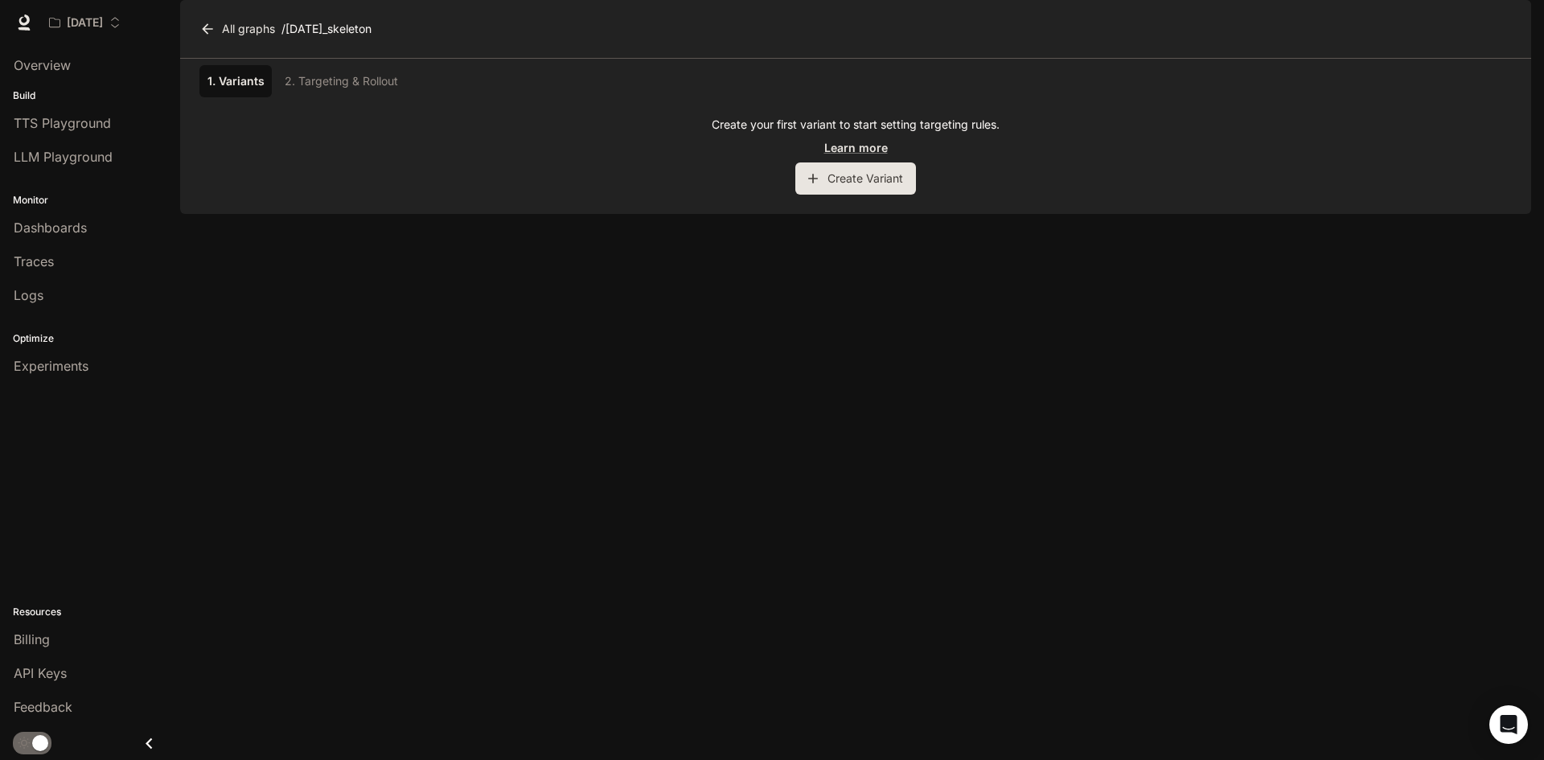
click at [837, 195] on button "Create Variant" at bounding box center [856, 178] width 121 height 32
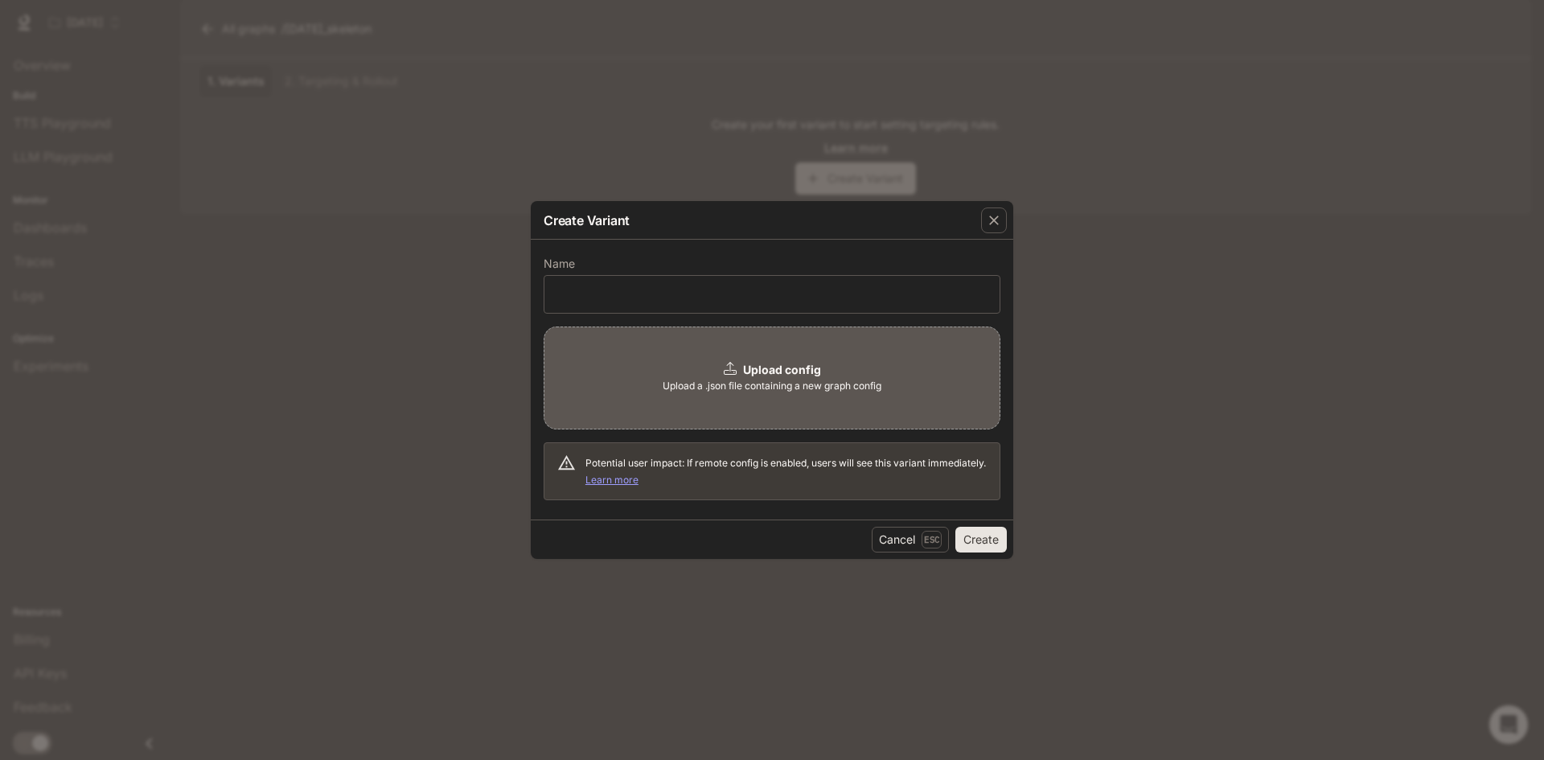
click at [639, 483] on link "Learn more" at bounding box center [612, 480] width 53 height 12
click at [531, 199] on div "Create Variant Name ​ Upload config Upload a .json file containing a new graph …" at bounding box center [772, 380] width 1544 height 760
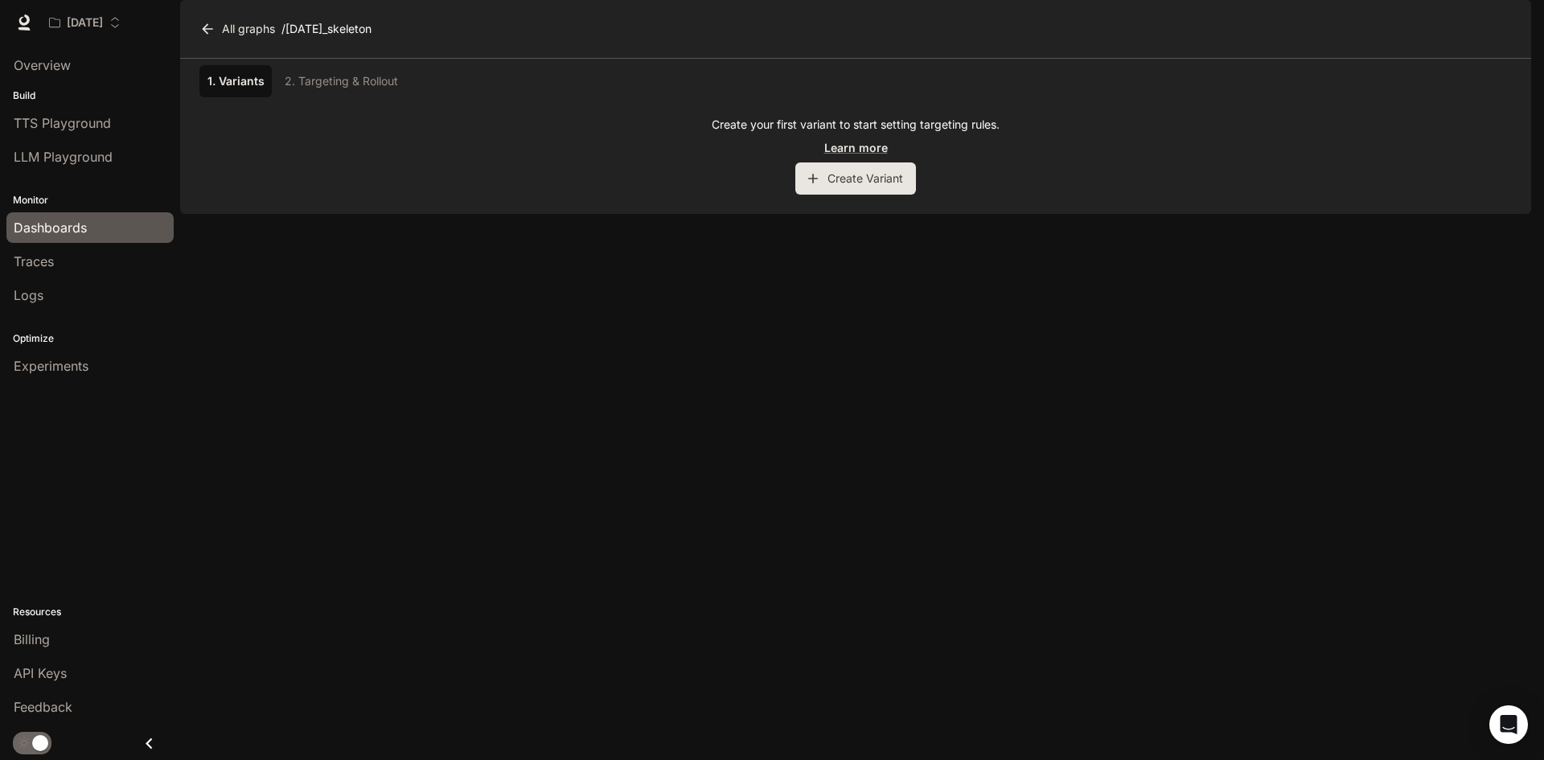
click at [53, 234] on span "Dashboards" at bounding box center [50, 227] width 73 height 19
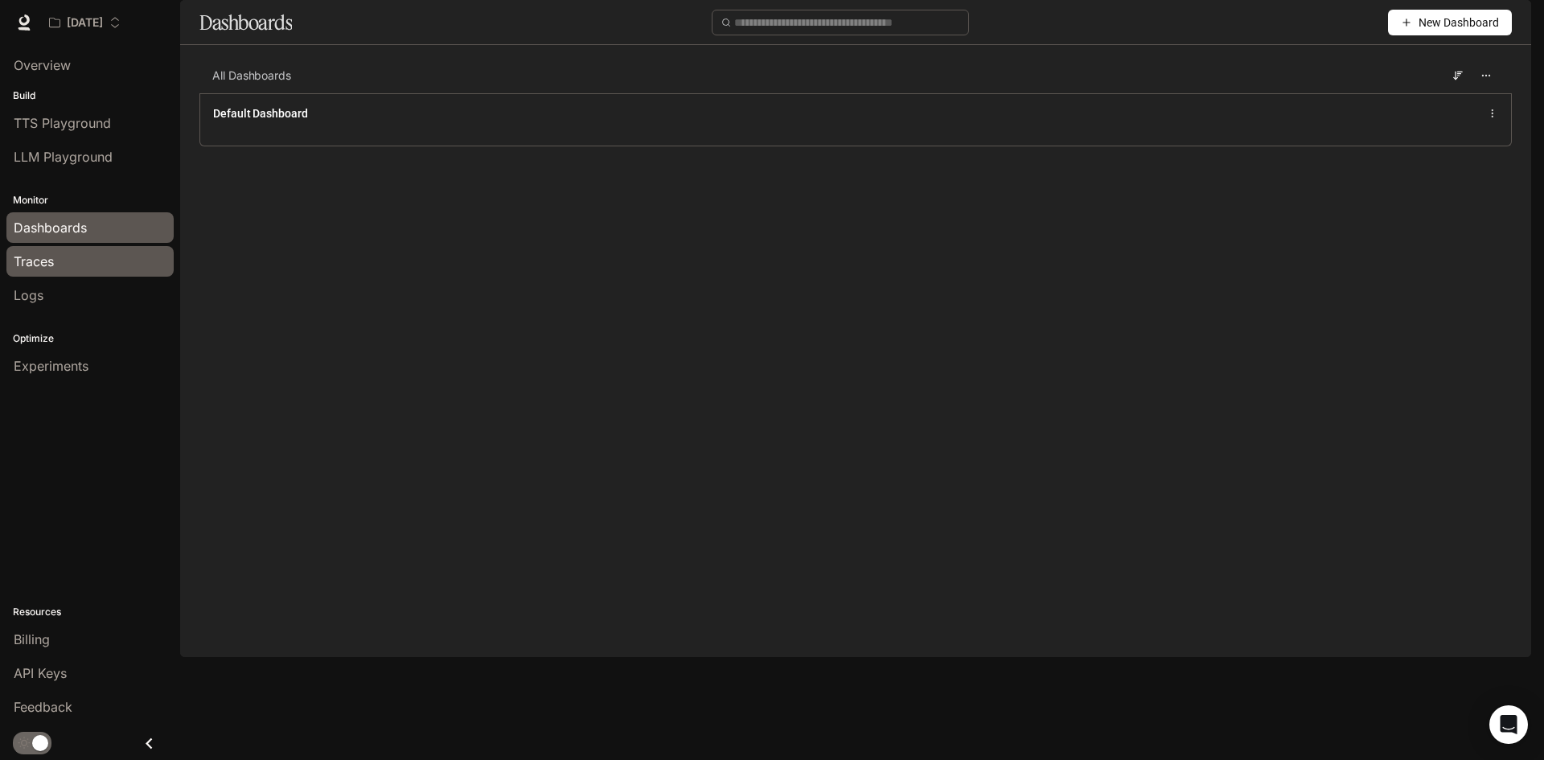
click at [53, 264] on span "Traces" at bounding box center [34, 261] width 40 height 19
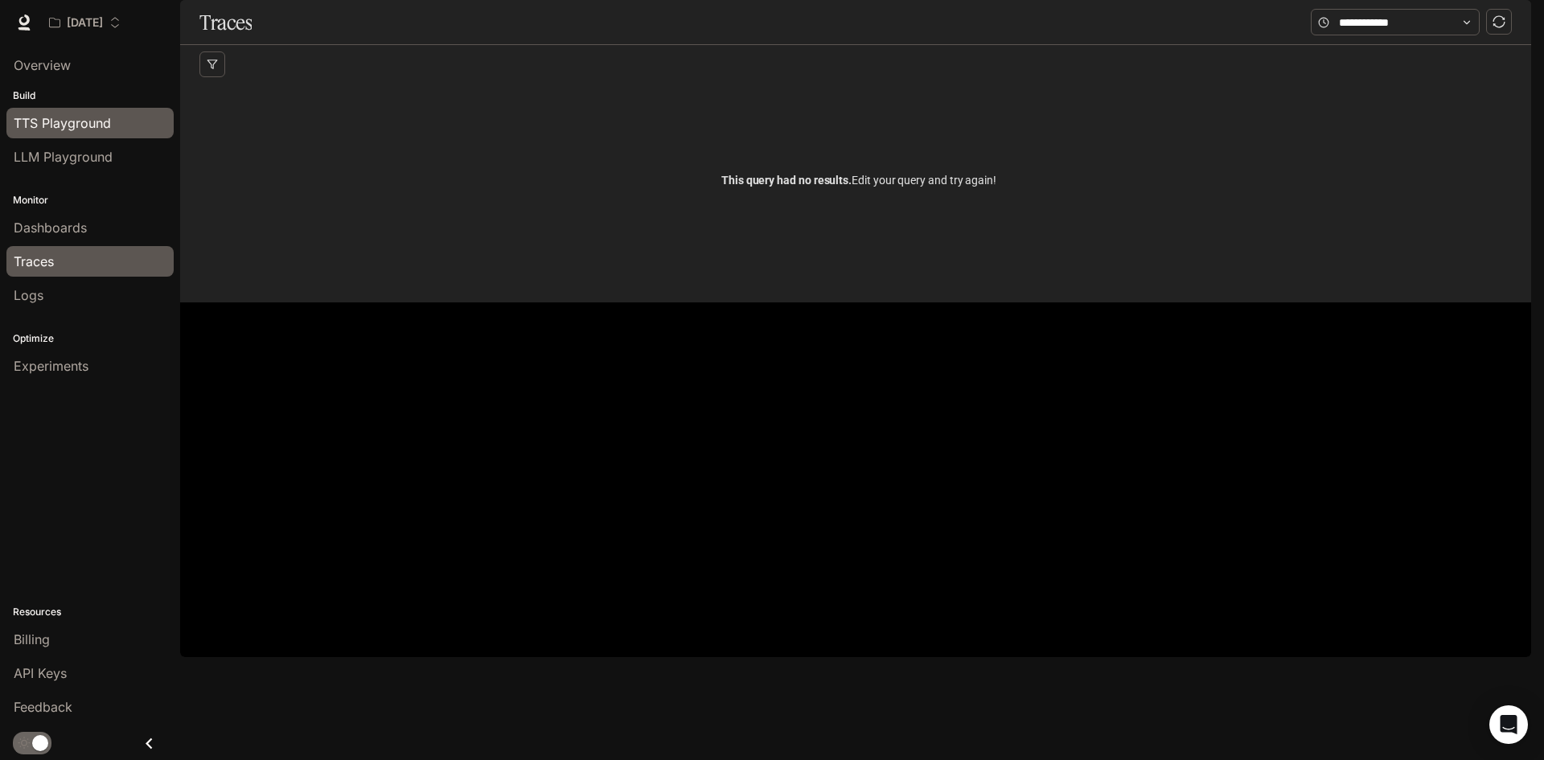
click at [80, 124] on span "TTS Playground" at bounding box center [62, 122] width 97 height 19
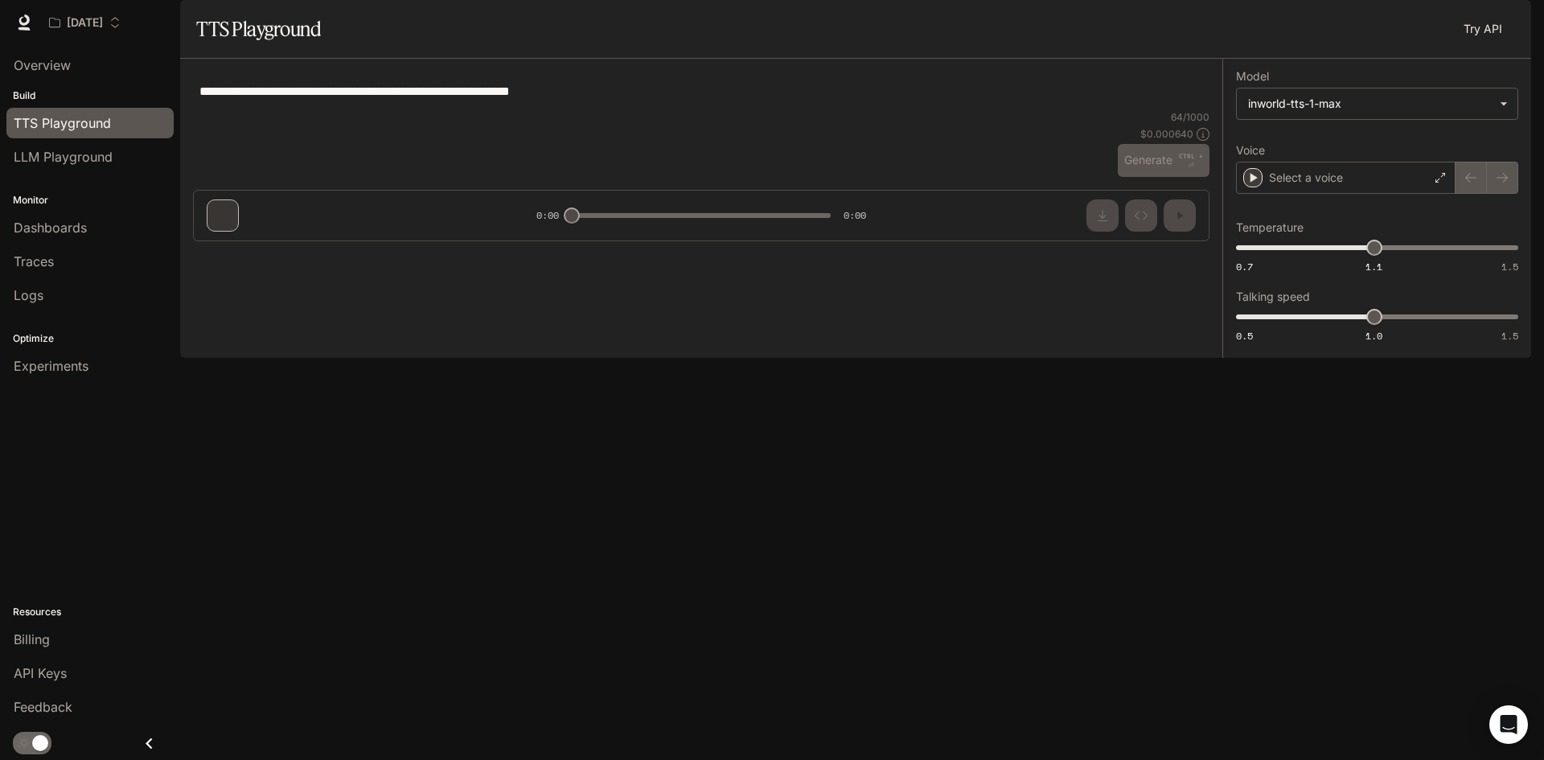
type input "**********"
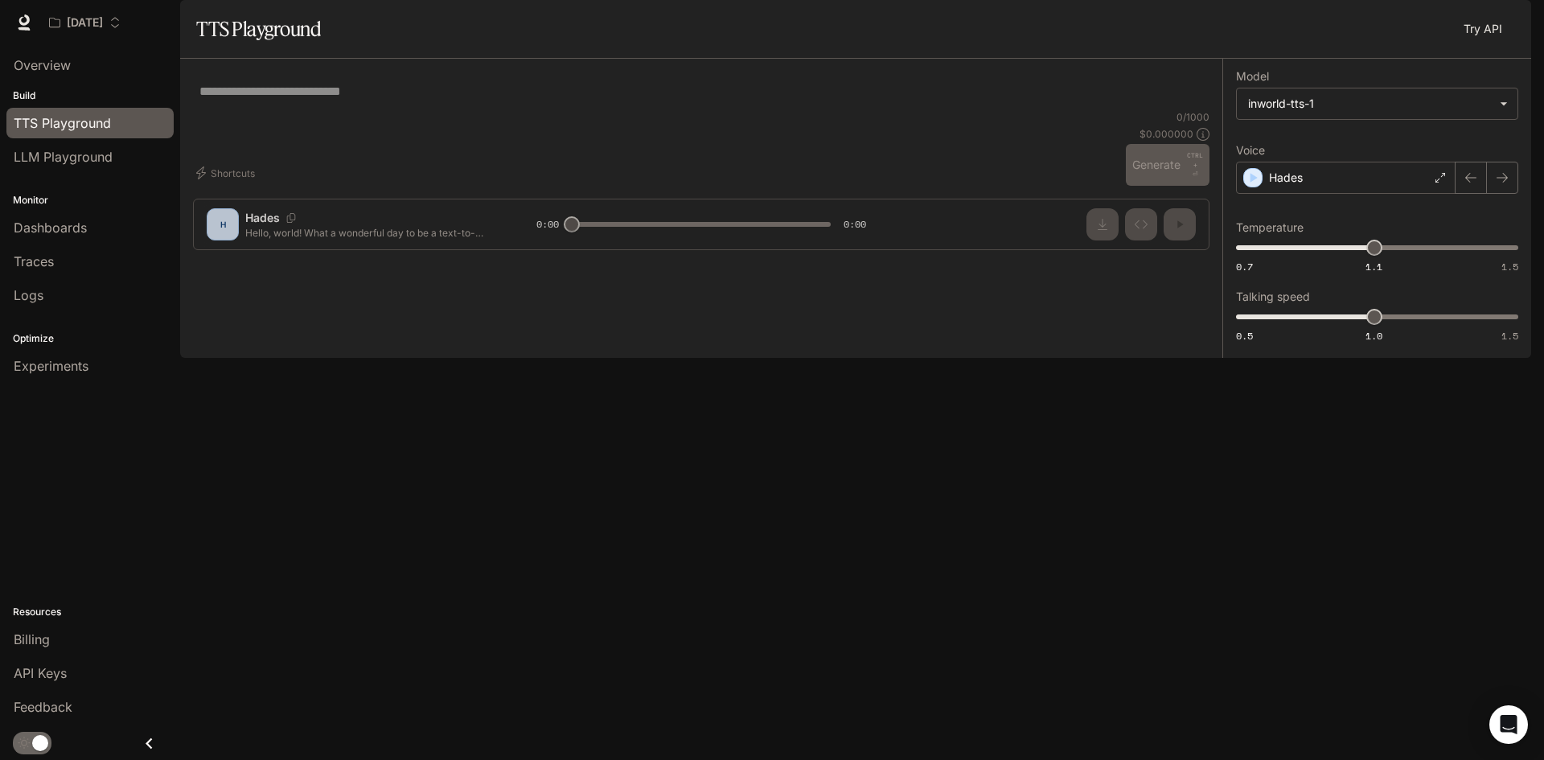
click at [1474, 45] on link "Try API" at bounding box center [1483, 29] width 51 height 32
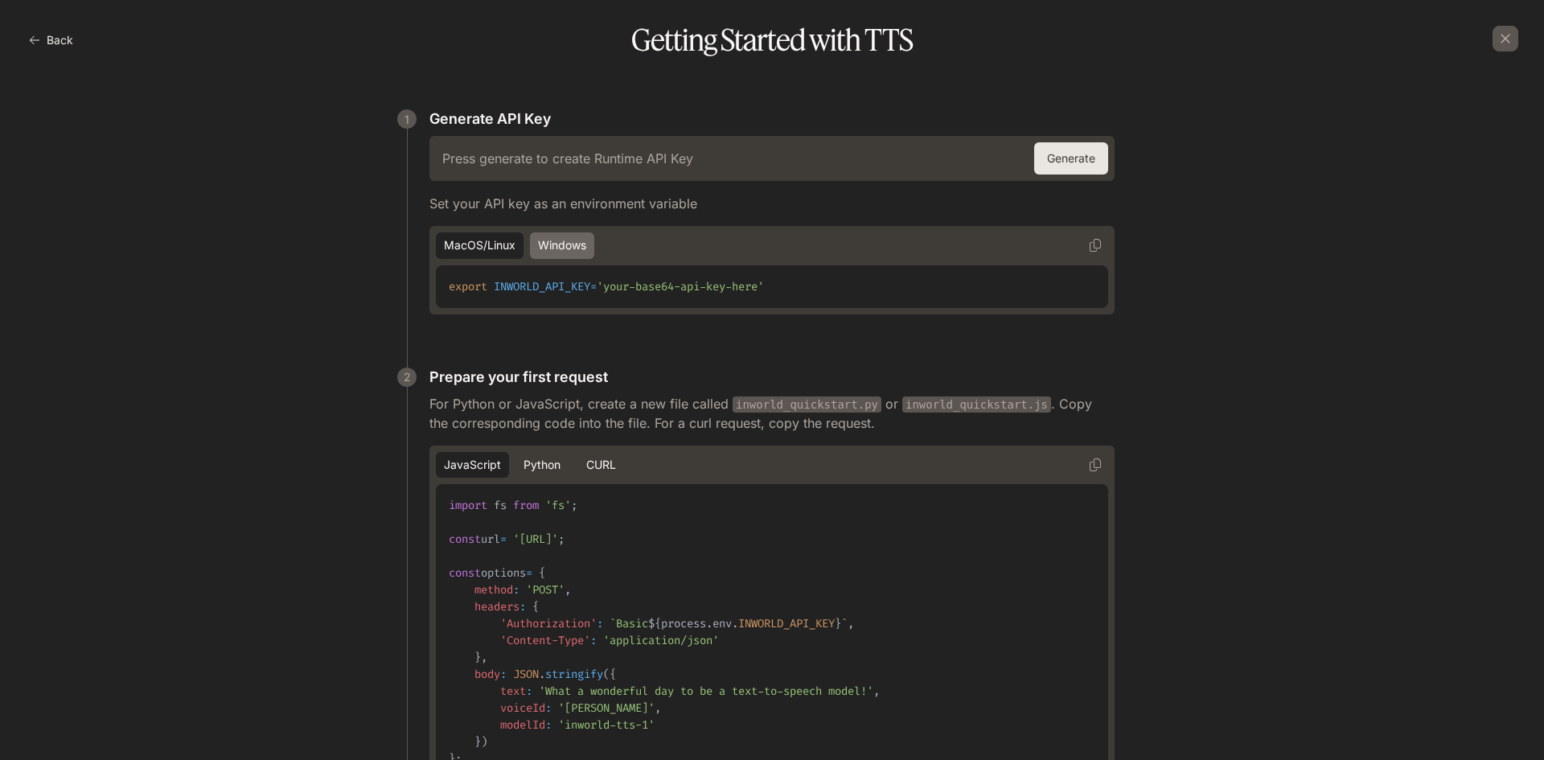
click at [570, 245] on button "Windows" at bounding box center [562, 245] width 64 height 27
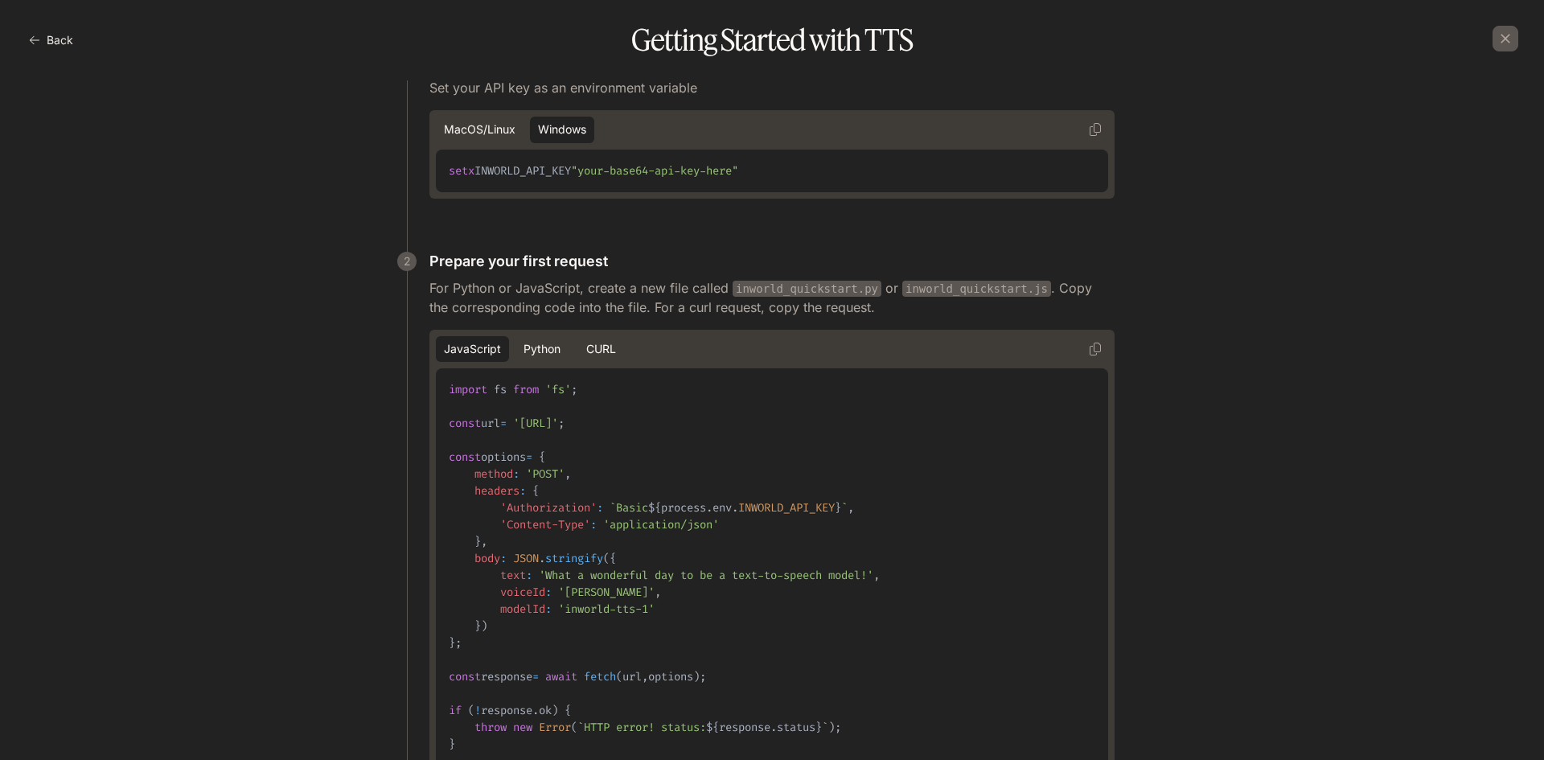
scroll to position [241, 0]
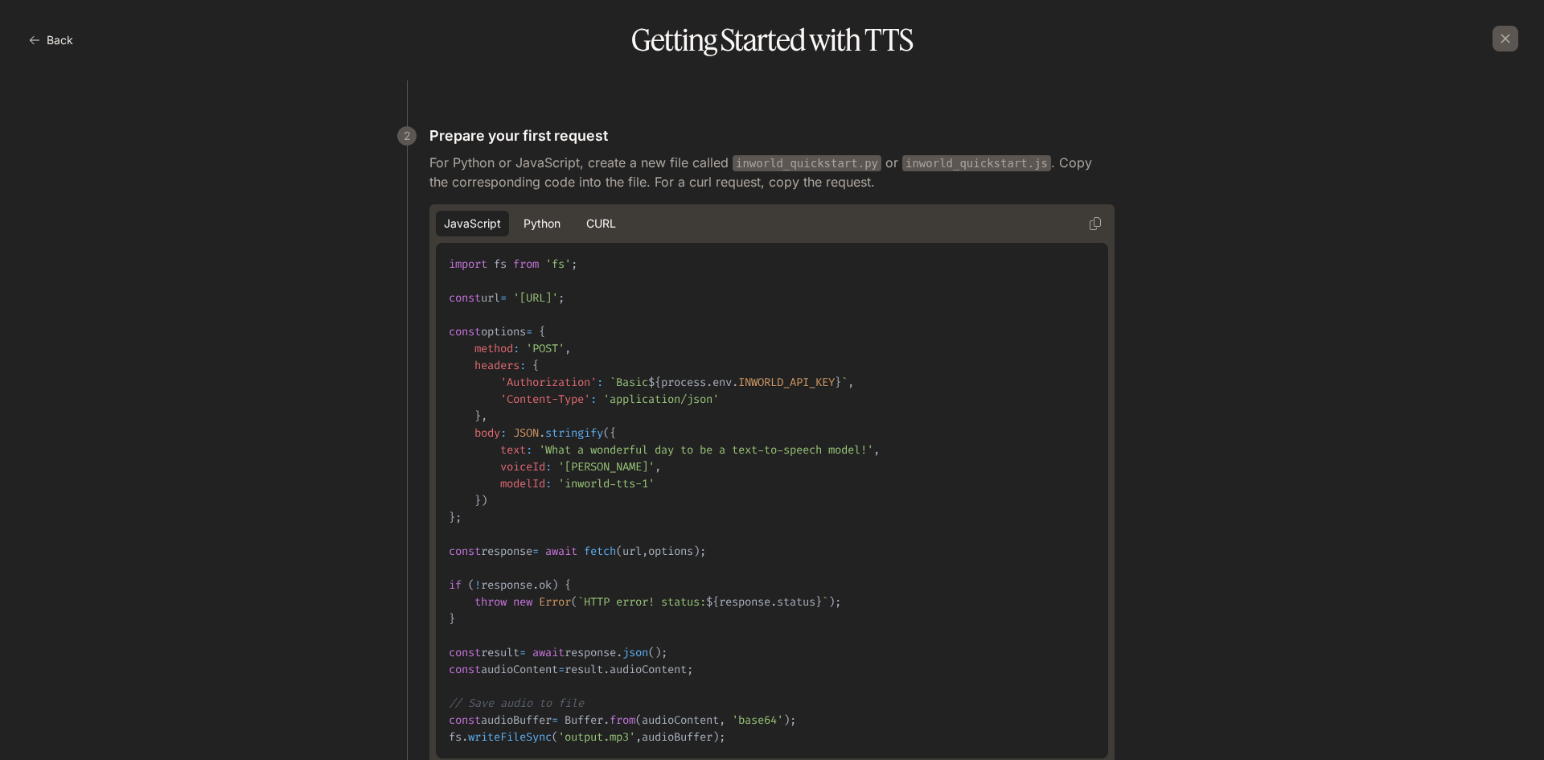
click at [19, 43] on div "Back Getting Started with TTS" at bounding box center [772, 40] width 1544 height 80
click at [31, 43] on icon "button" at bounding box center [34, 40] width 11 height 11
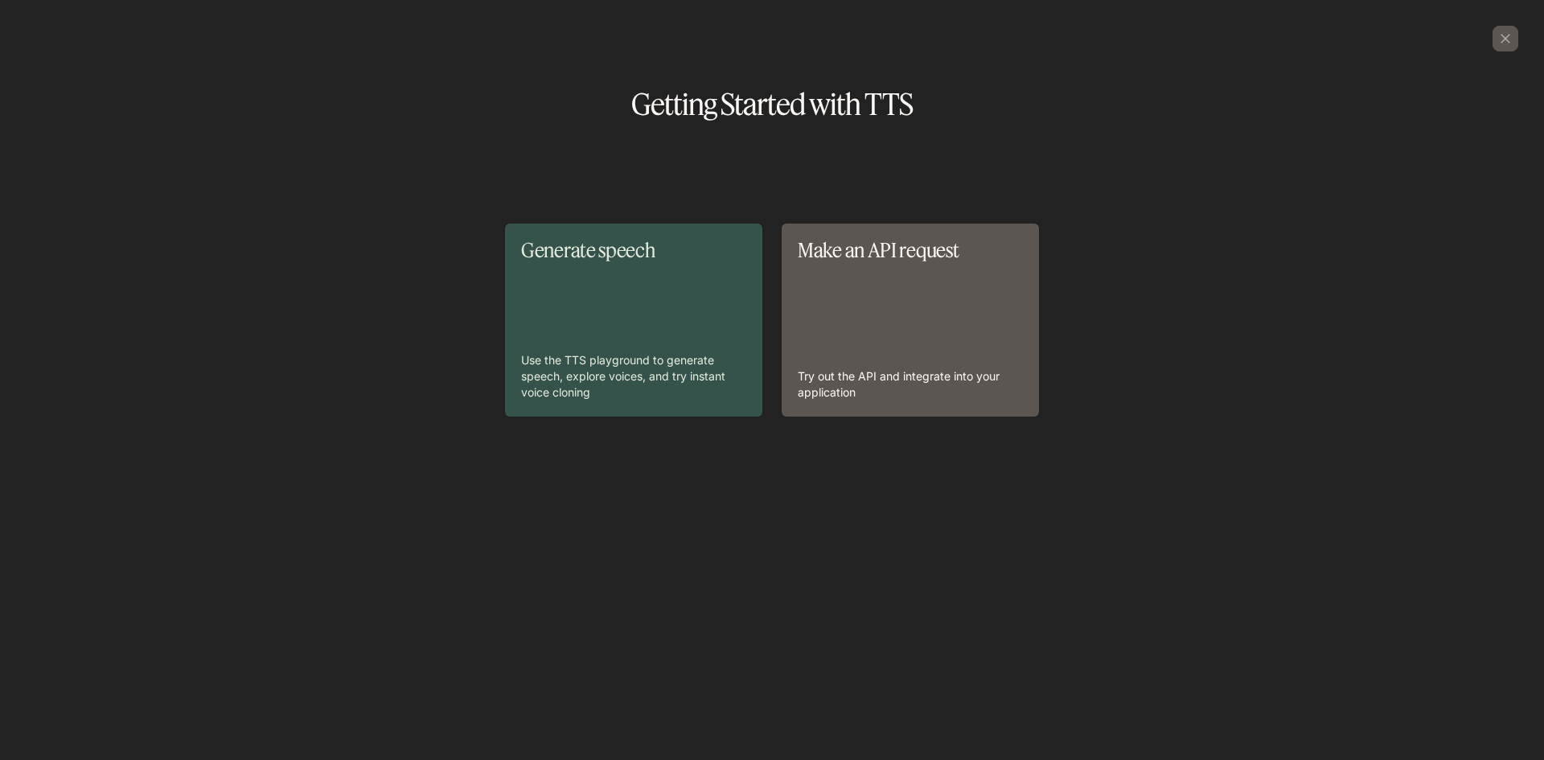
click at [639, 283] on div "Generate speech Use the TTS playground to generate speech, explore voices, and …" at bounding box center [633, 320] width 225 height 161
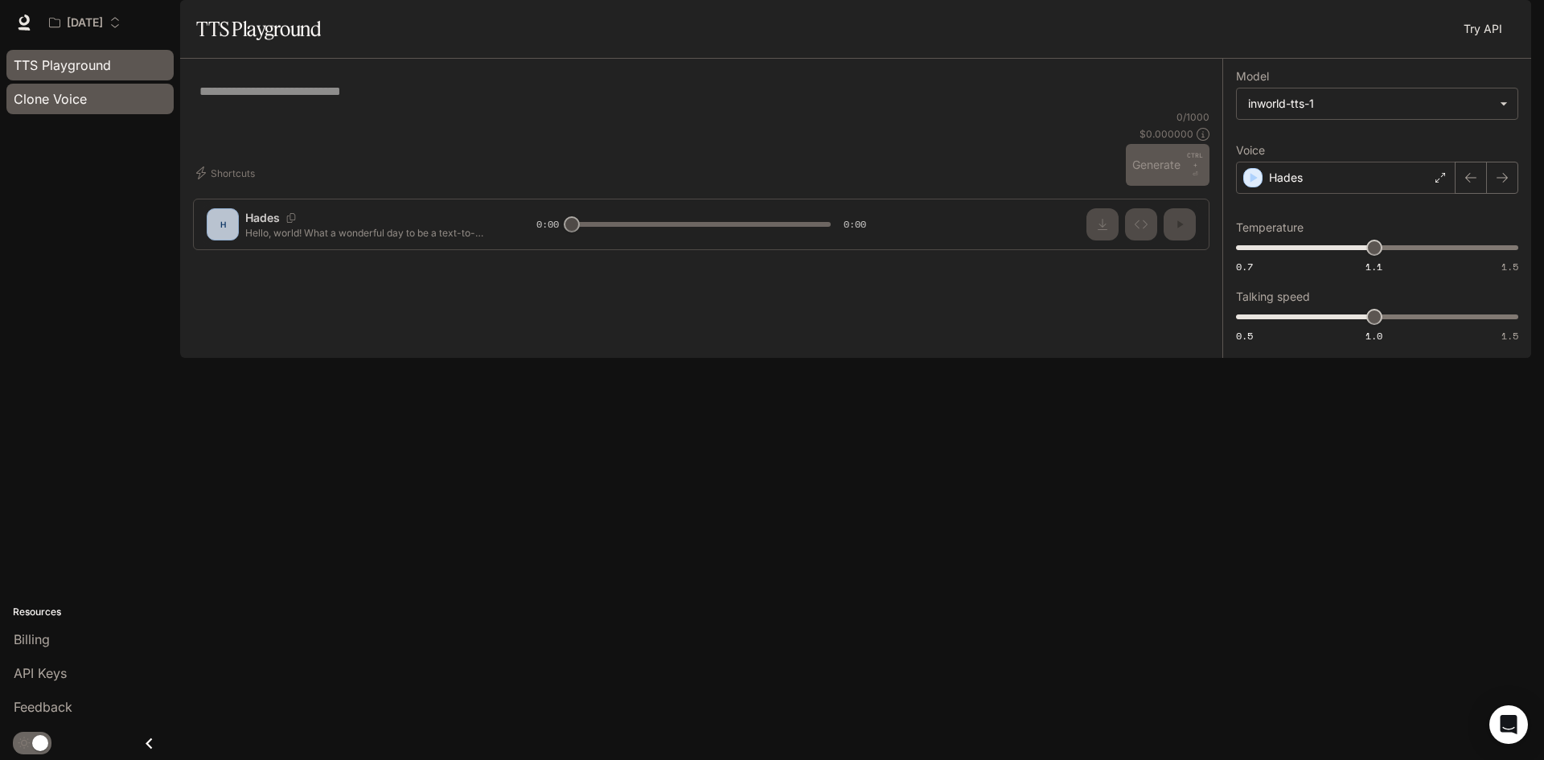
click at [95, 107] on div "Clone Voice" at bounding box center [90, 98] width 153 height 19
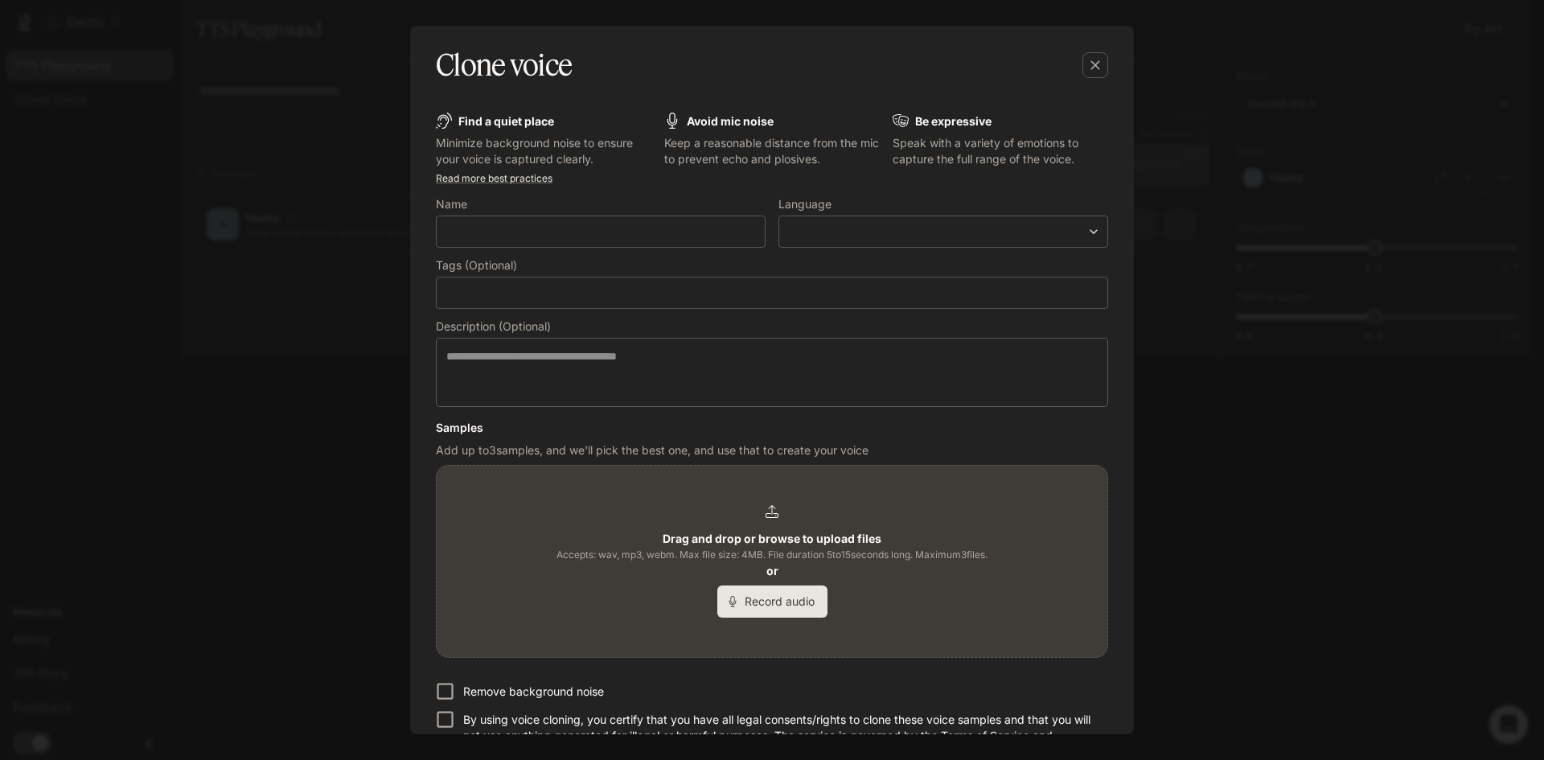
click at [328, 358] on div "Clone voice Find a quiet place Minimize background noise to ensure your voice i…" at bounding box center [772, 380] width 1544 height 760
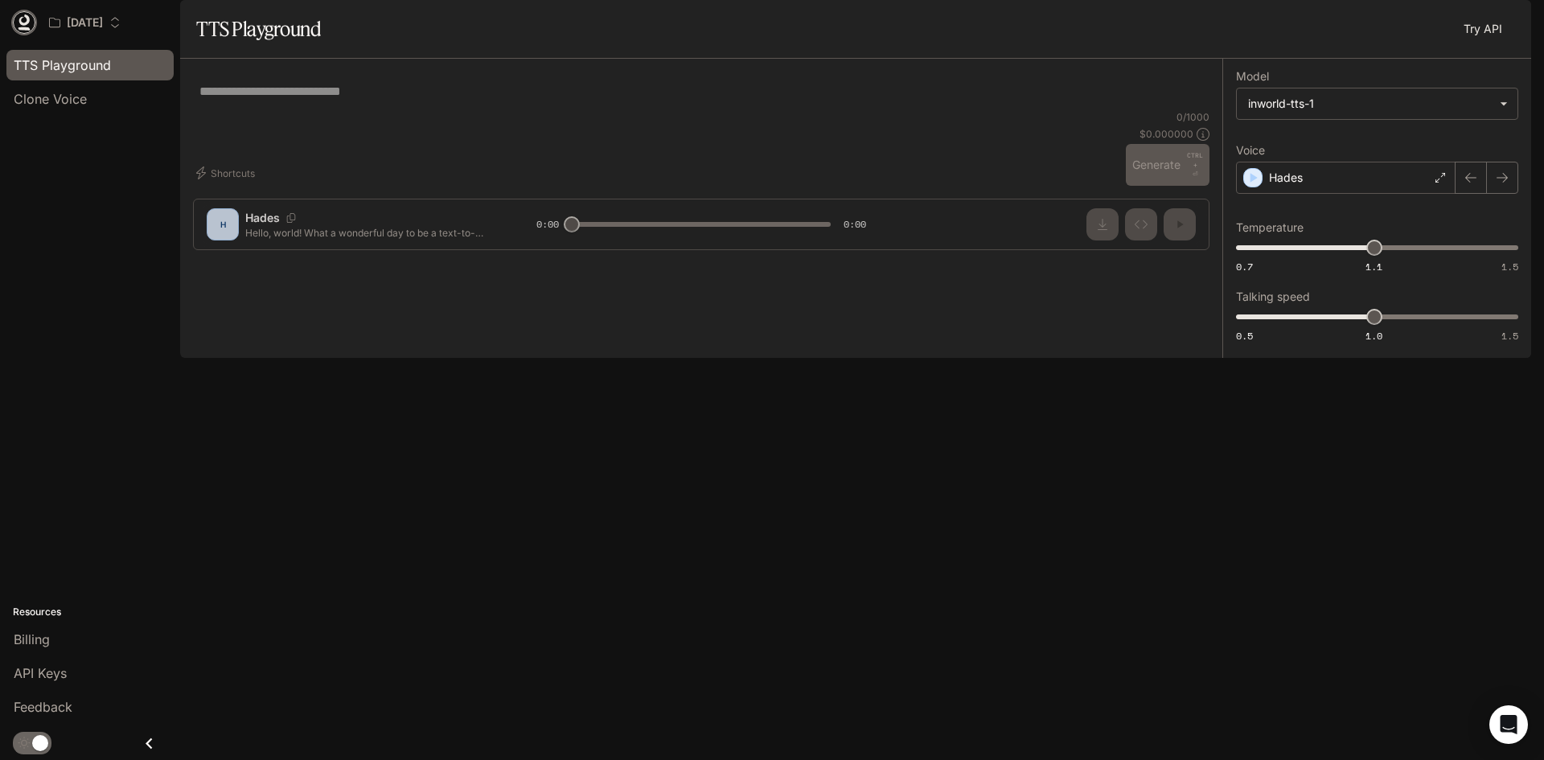
click at [30, 23] on icon at bounding box center [24, 22] width 16 height 16
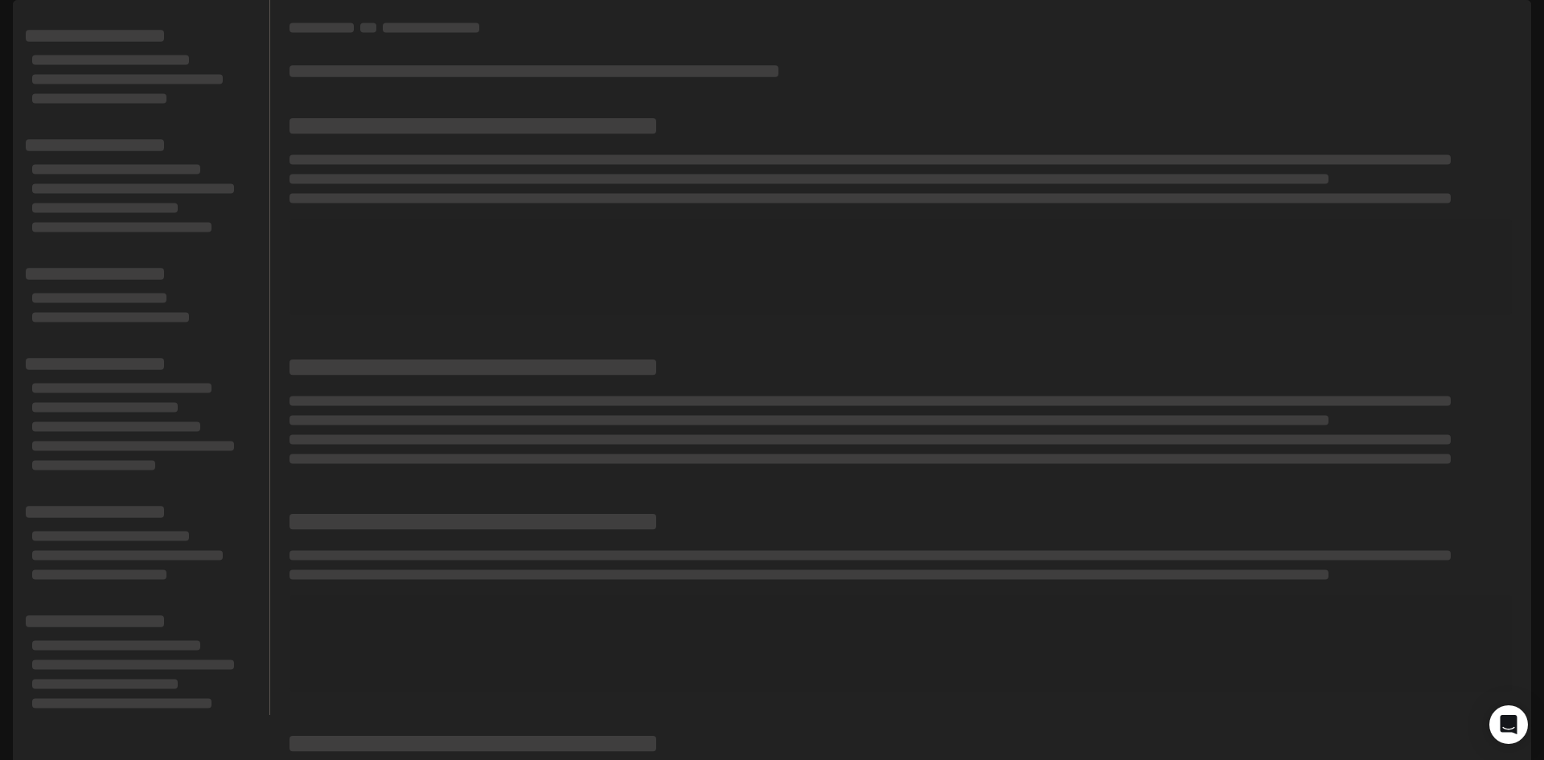
scroll to position [13, 0]
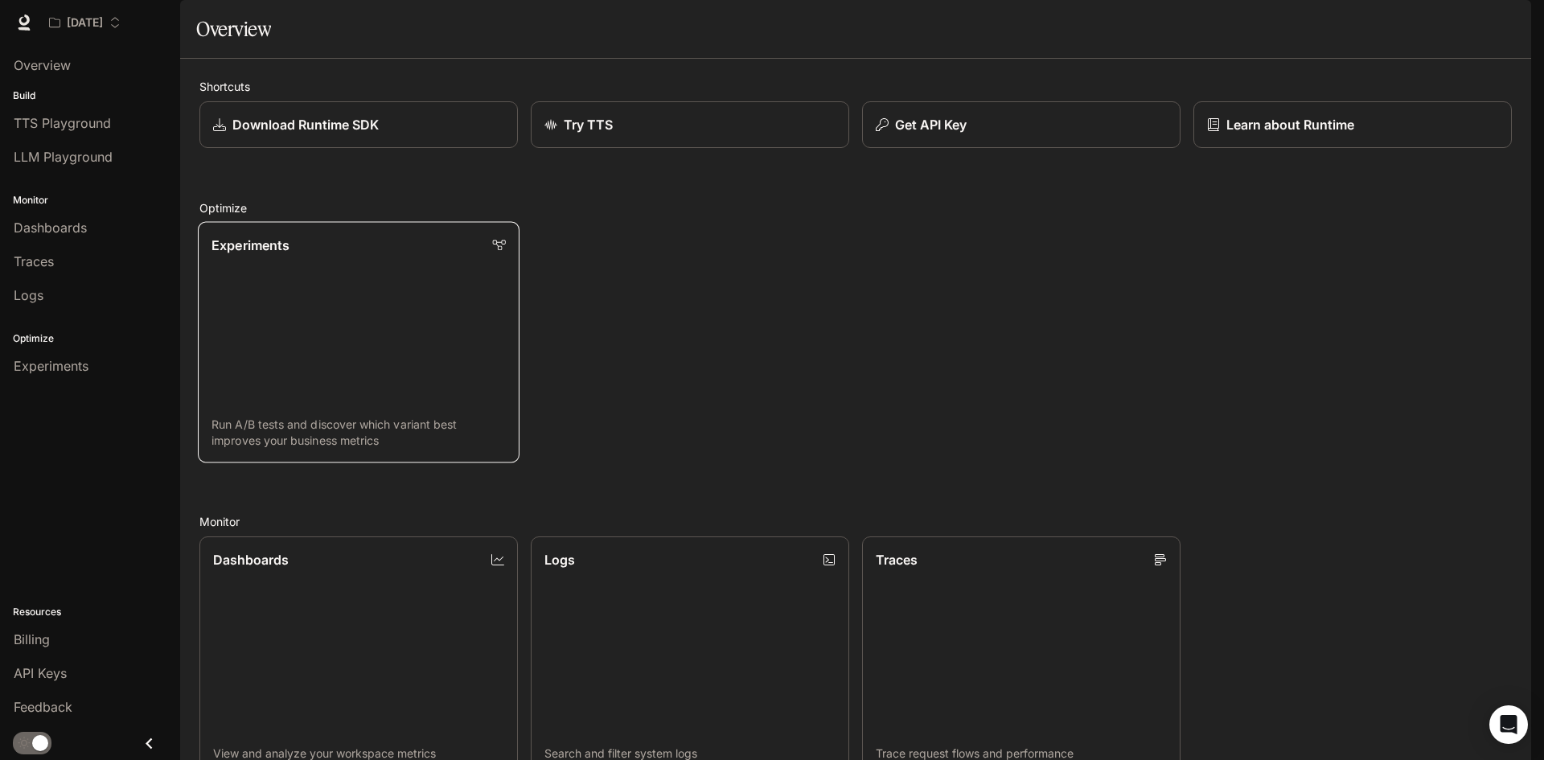
click at [336, 418] on link "Experiments Run A/B tests and discover which variant best improves your busines…" at bounding box center [359, 342] width 322 height 241
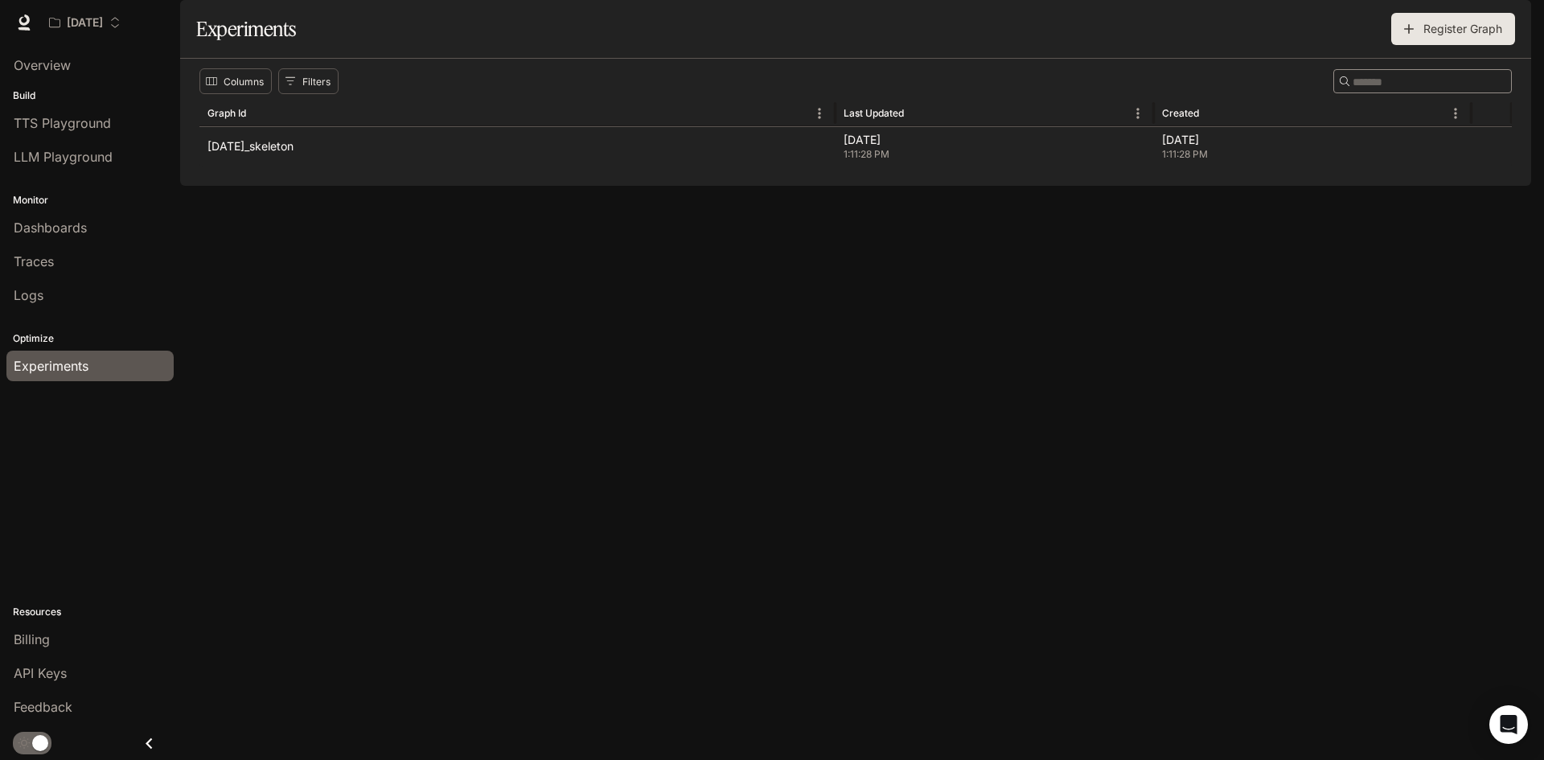
click at [154, 735] on icon "Close drawer" at bounding box center [149, 744] width 22 height 22
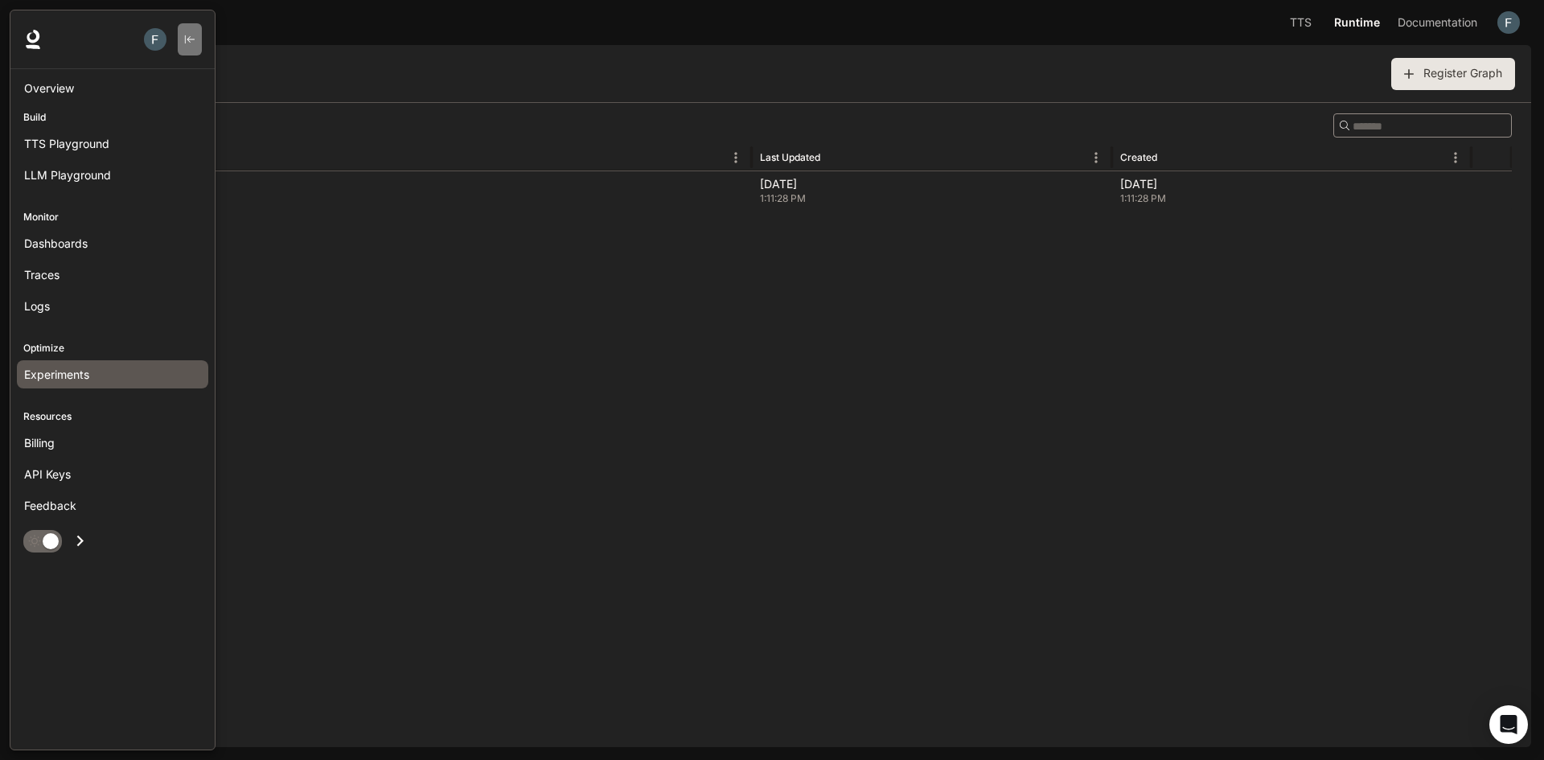
click at [199, 40] on button "button" at bounding box center [190, 39] width 24 height 32
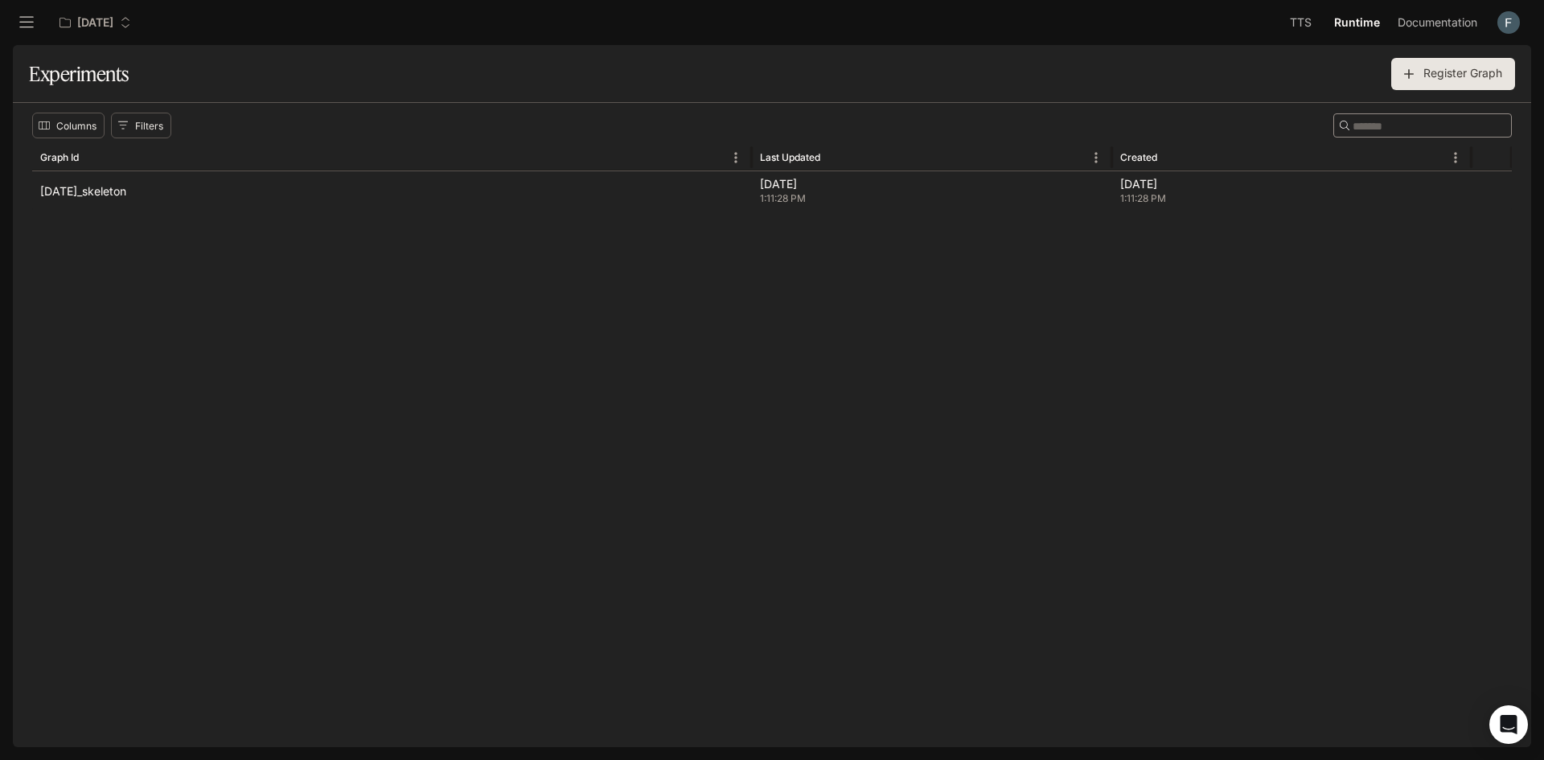
click at [29, 35] on button "open drawer" at bounding box center [26, 22] width 29 height 29
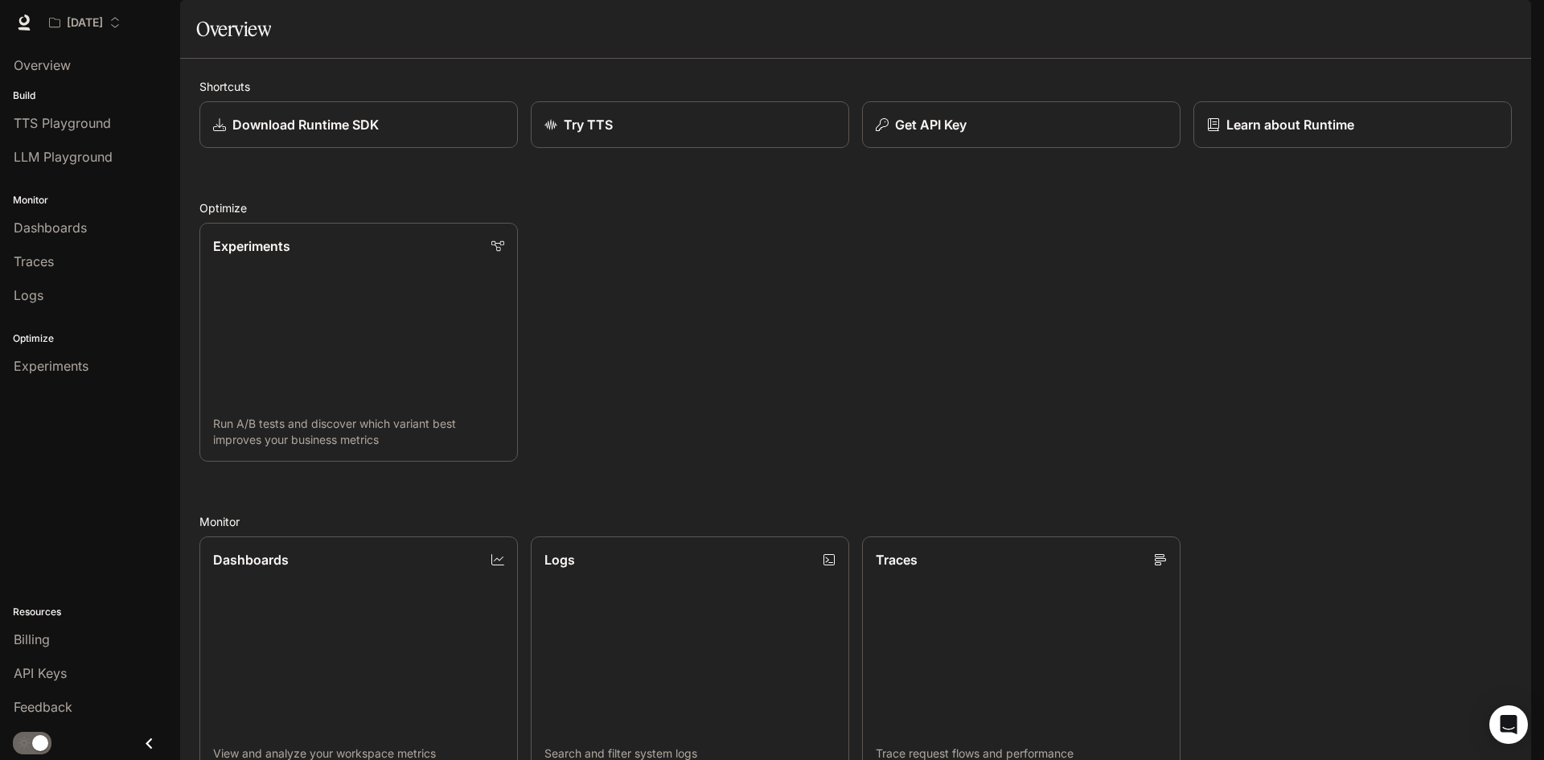
scroll to position [401, 0]
